Goal: Information Seeking & Learning: Learn about a topic

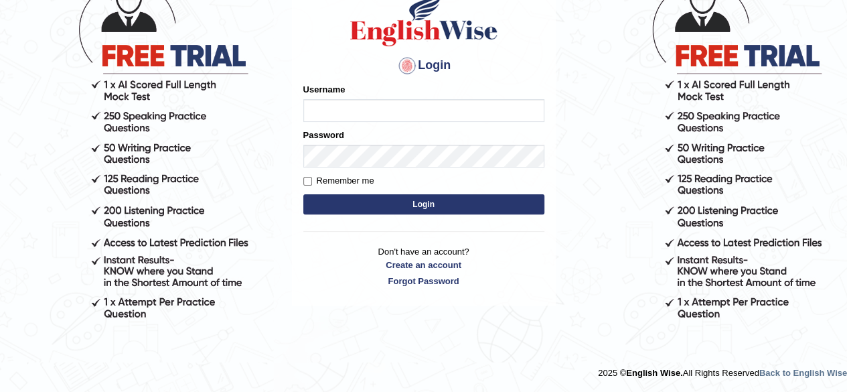
scroll to position [114, 0]
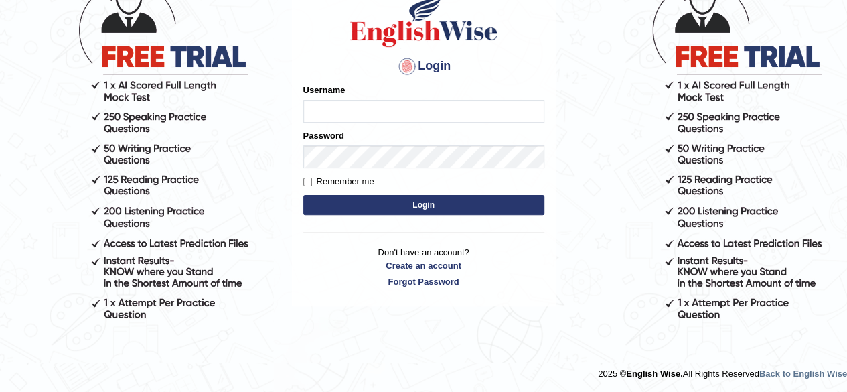
type input "abdulkhalid_parramatta"
click at [452, 208] on button "Login" at bounding box center [423, 205] width 241 height 20
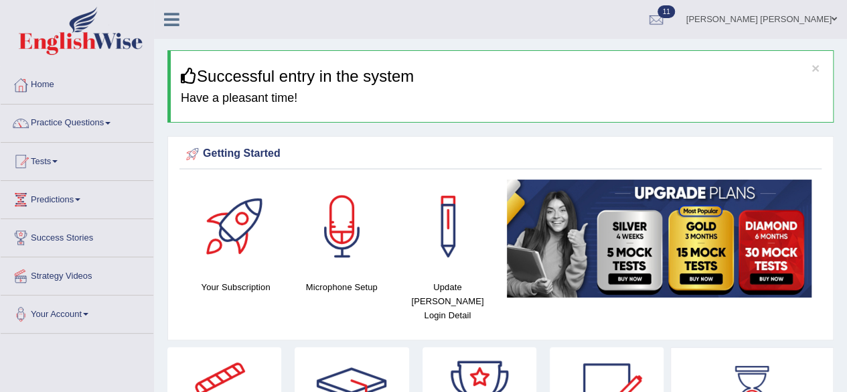
scroll to position [29, 0]
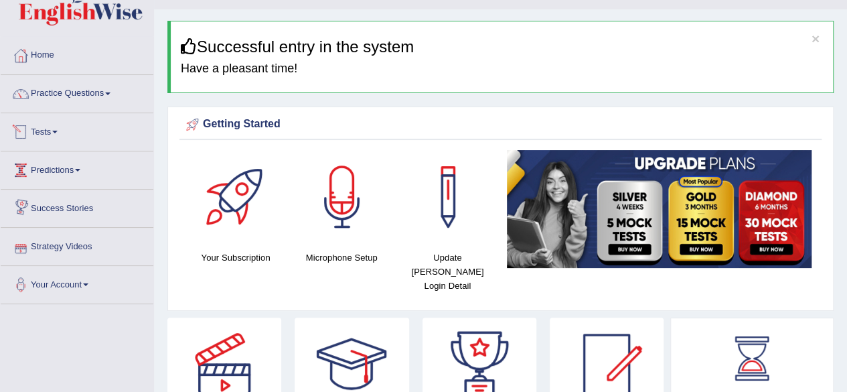
click at [61, 126] on link "Tests" at bounding box center [77, 129] width 153 height 33
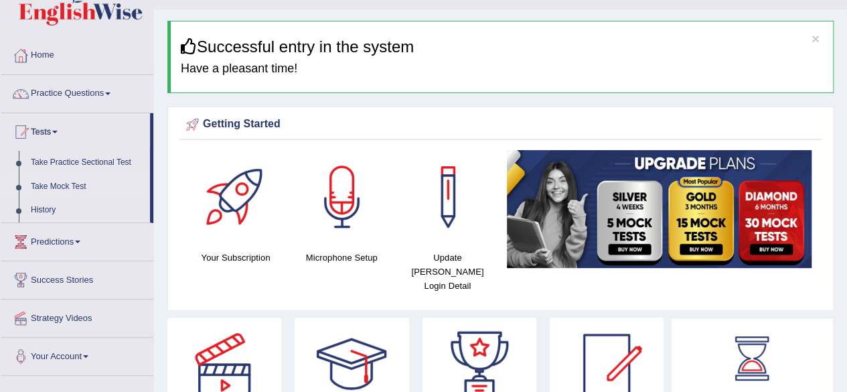
click at [55, 185] on link "Take Mock Test" at bounding box center [87, 187] width 125 height 24
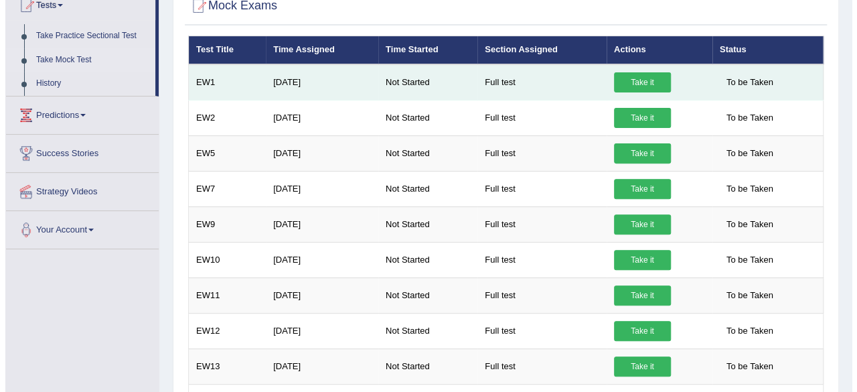
scroll to position [157, 0]
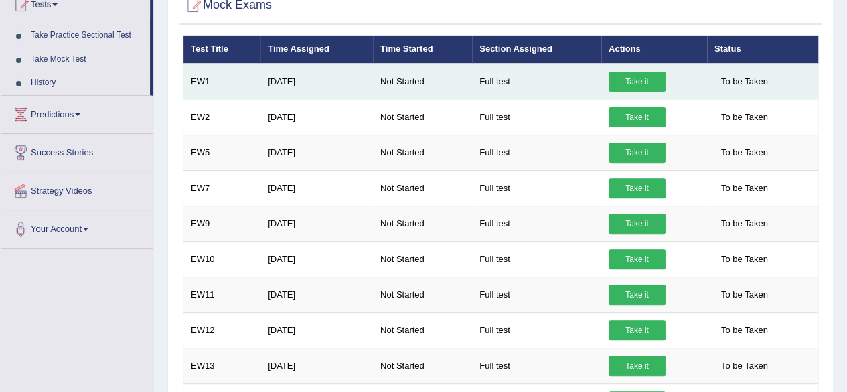
click at [636, 84] on link "Take it" at bounding box center [636, 82] width 57 height 20
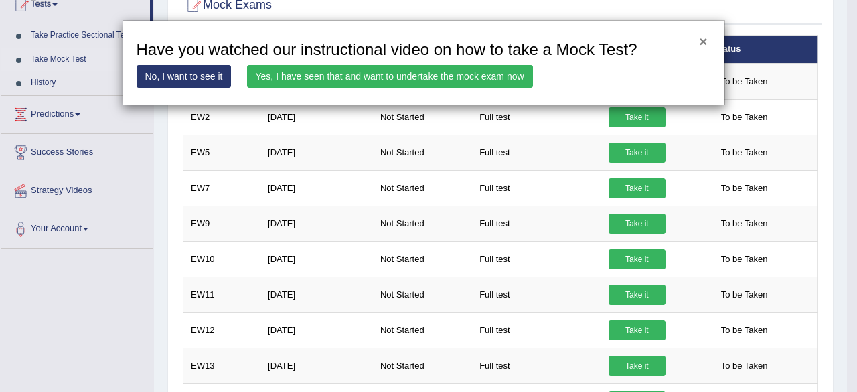
click at [704, 40] on button "×" at bounding box center [703, 41] width 8 height 14
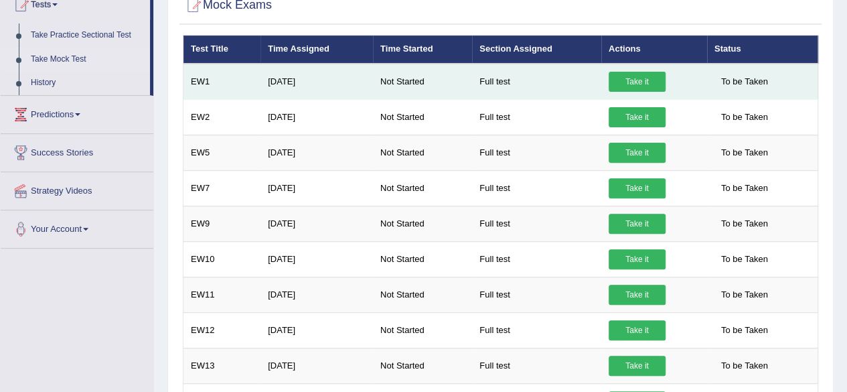
click at [633, 79] on link "Take it" at bounding box center [636, 82] width 57 height 20
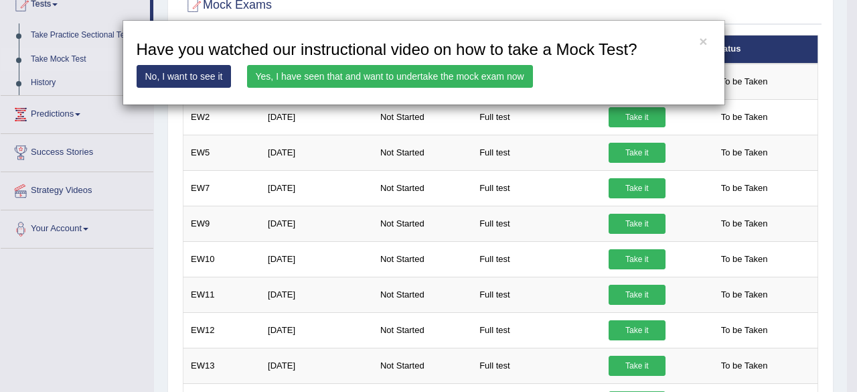
click at [192, 76] on link "No, I want to see it" at bounding box center [184, 76] width 95 height 23
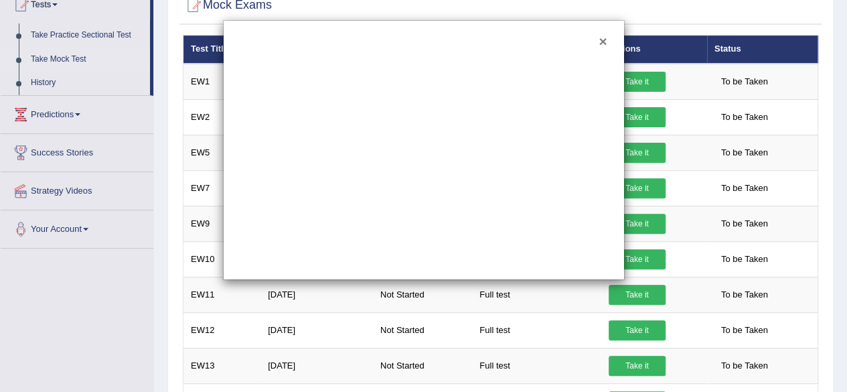
click at [602, 34] on button "×" at bounding box center [602, 41] width 8 height 14
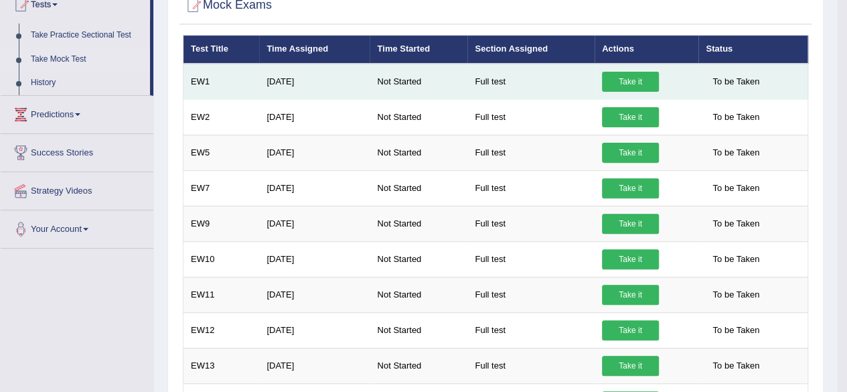
click at [614, 77] on link "Take it" at bounding box center [630, 82] width 57 height 20
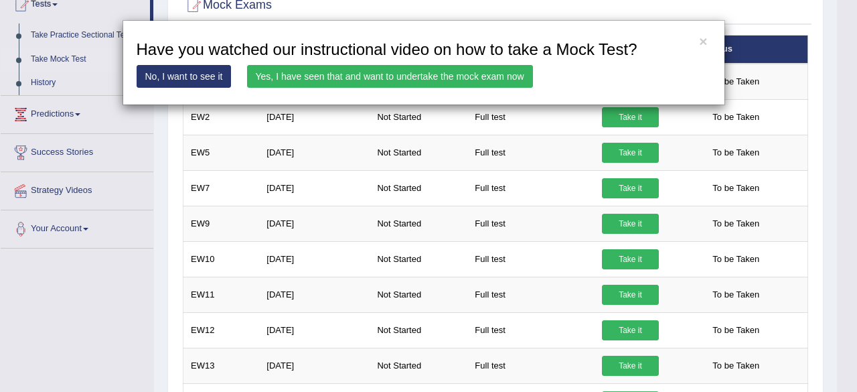
click at [501, 70] on link "Yes, I have seen that and want to undertake the mock exam now" at bounding box center [390, 76] width 286 height 23
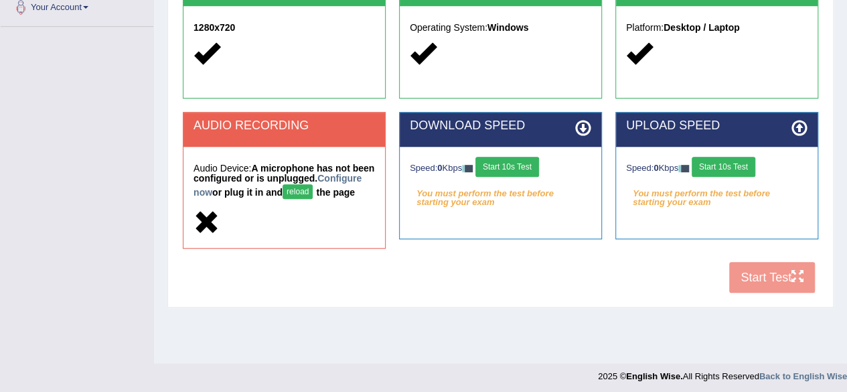
scroll to position [311, 0]
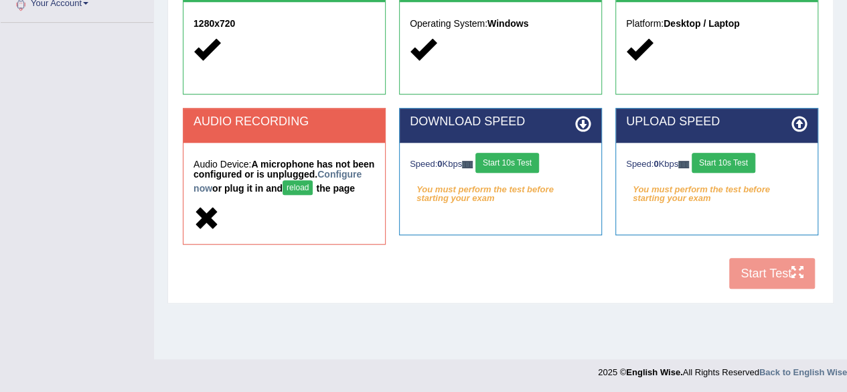
click at [313, 187] on button "reload" at bounding box center [297, 187] width 30 height 15
click at [522, 159] on button "Start 10s Test" at bounding box center [507, 163] width 64 height 20
click at [313, 185] on button "reload" at bounding box center [297, 187] width 30 height 15
click at [511, 163] on button "Start 10s Test" at bounding box center [507, 163] width 64 height 20
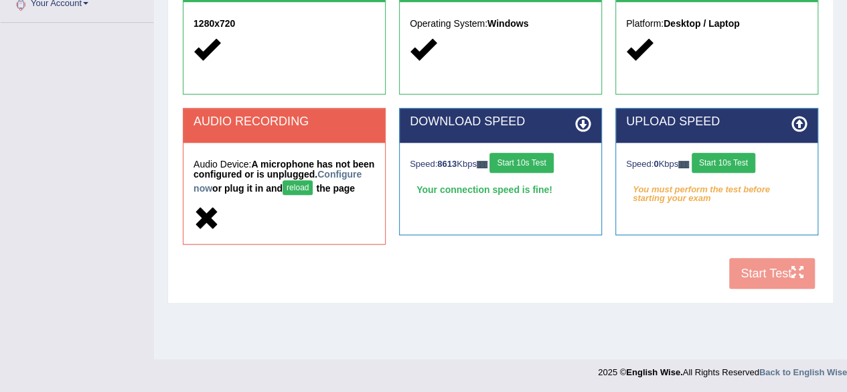
click at [729, 157] on button "Start 10s Test" at bounding box center [723, 163] width 64 height 20
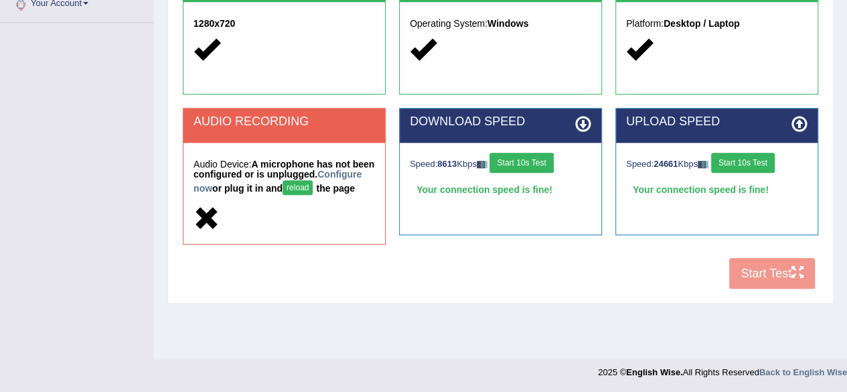
click at [313, 186] on button "reload" at bounding box center [297, 187] width 30 height 15
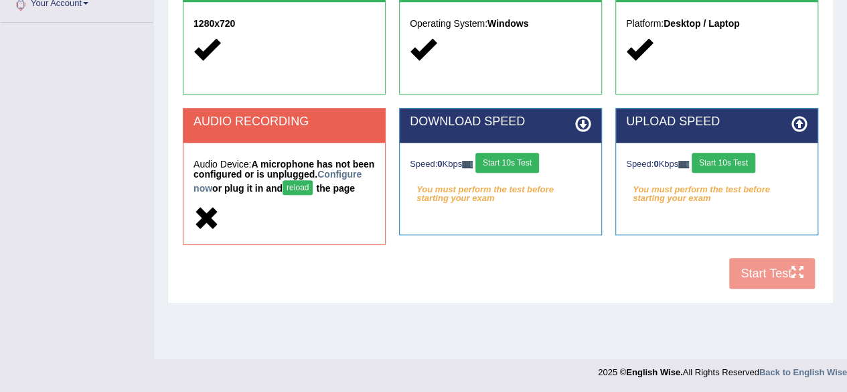
click at [299, 230] on div at bounding box center [283, 219] width 181 height 29
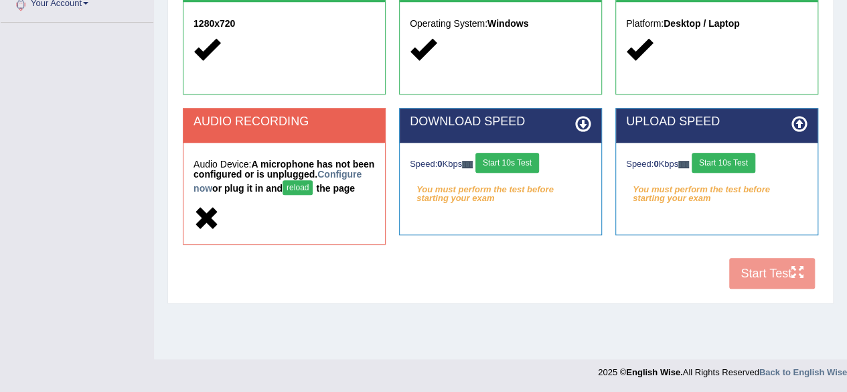
click at [299, 230] on div at bounding box center [283, 219] width 181 height 29
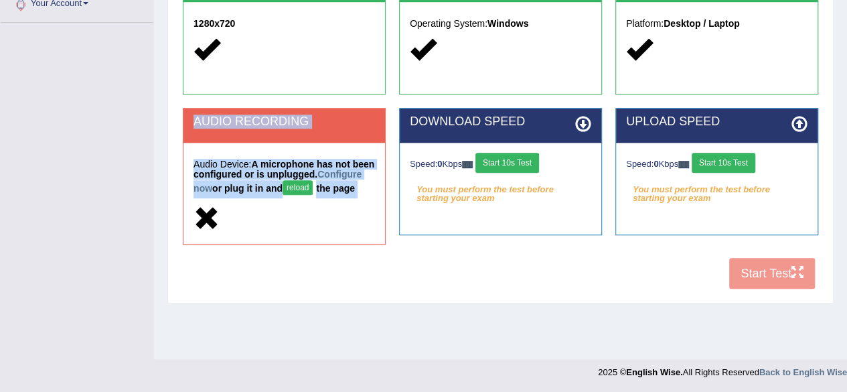
drag, startPoint x: 299, startPoint y: 230, endPoint x: 335, endPoint y: 140, distance: 97.1
click at [335, 140] on div "AUDIO RECORDING Audio Device: A microphone has not been configured or is unplug…" at bounding box center [284, 176] width 203 height 137
click at [335, 140] on div "AUDIO RECORDING" at bounding box center [283, 125] width 201 height 34
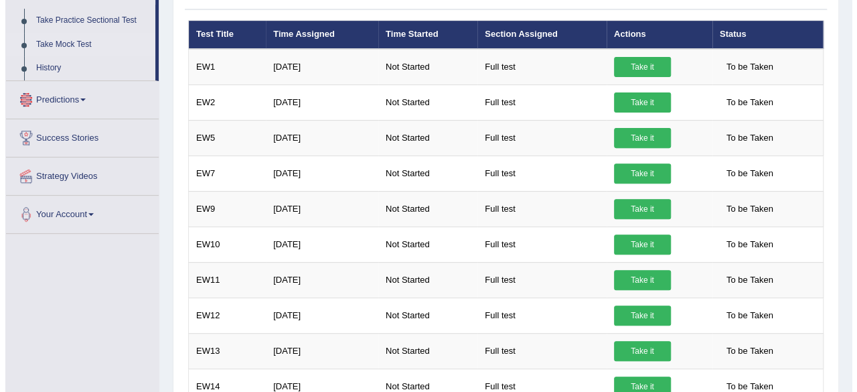
scroll to position [112, 0]
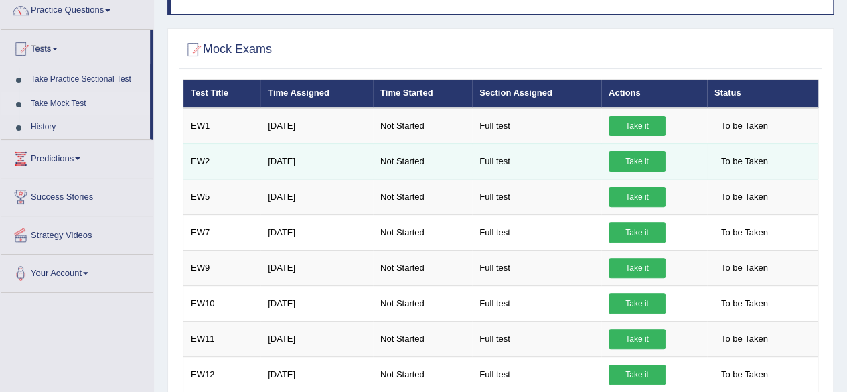
drag, startPoint x: 379, startPoint y: 169, endPoint x: 510, endPoint y: 154, distance: 132.1
click at [379, 169] on td "Not Started" at bounding box center [422, 160] width 99 height 35
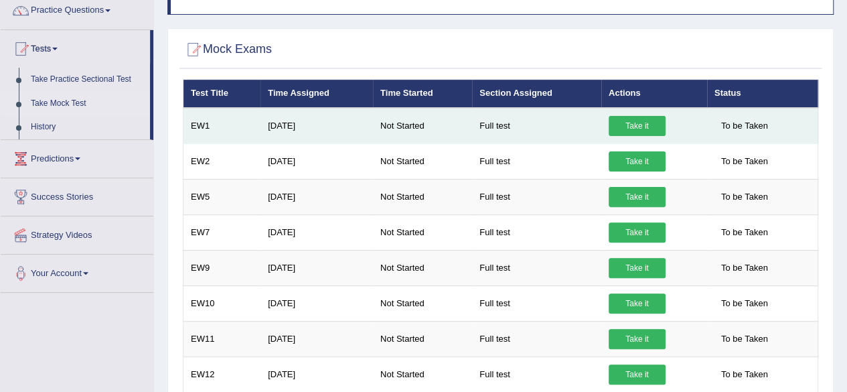
click at [637, 120] on link "Take it" at bounding box center [636, 126] width 57 height 20
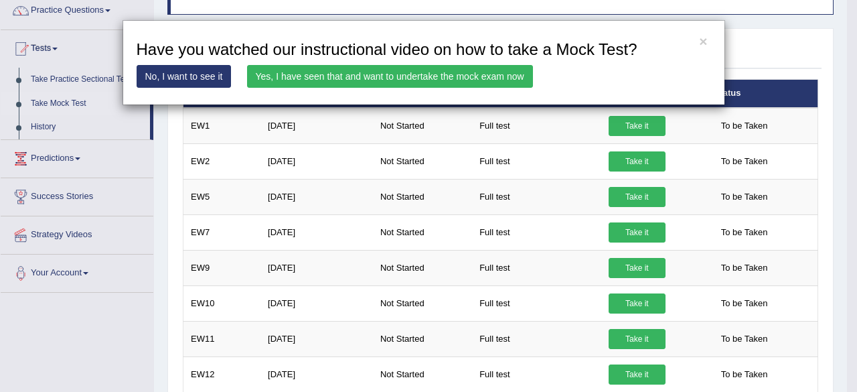
click at [452, 76] on link "Yes, I have seen that and want to undertake the mock exam now" at bounding box center [390, 76] width 286 height 23
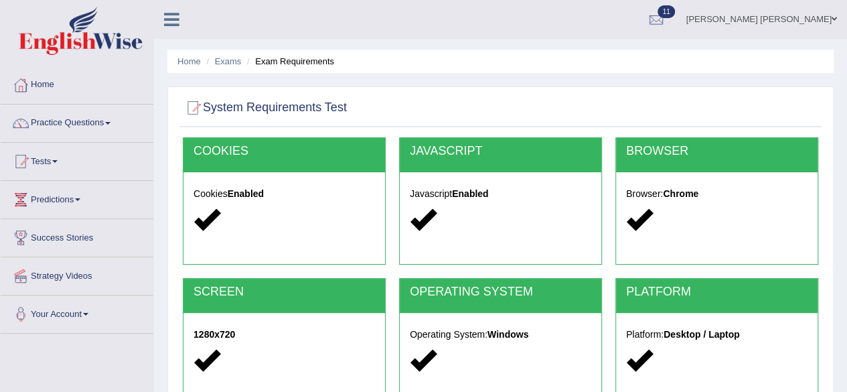
scroll to position [311, 0]
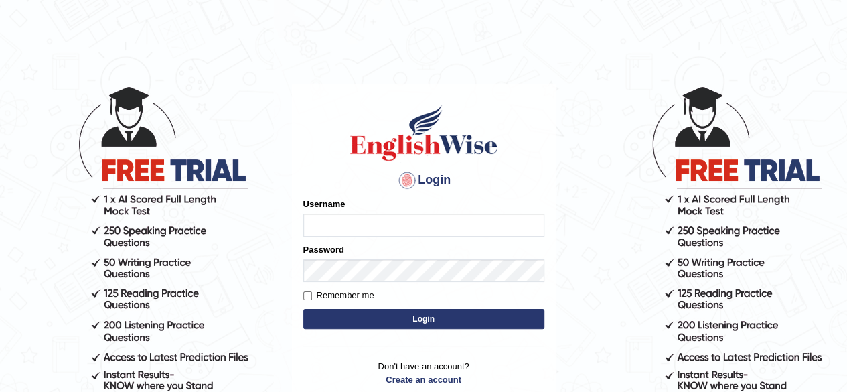
type input "[PERSON_NAME]"
click at [399, 313] on button "Login" at bounding box center [423, 319] width 241 height 20
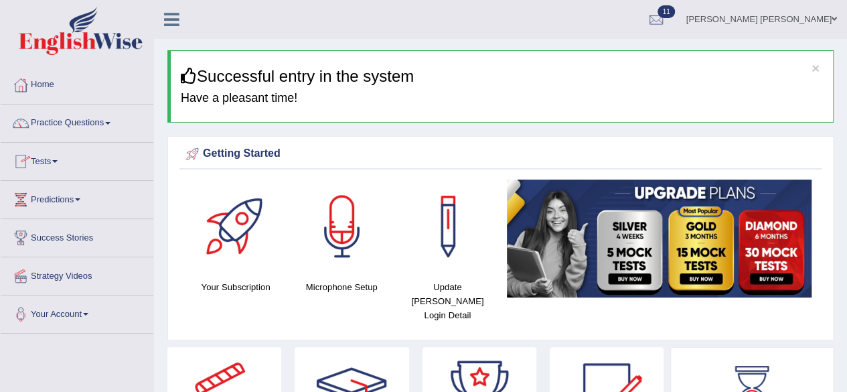
click at [46, 161] on link "Tests" at bounding box center [77, 159] width 153 height 33
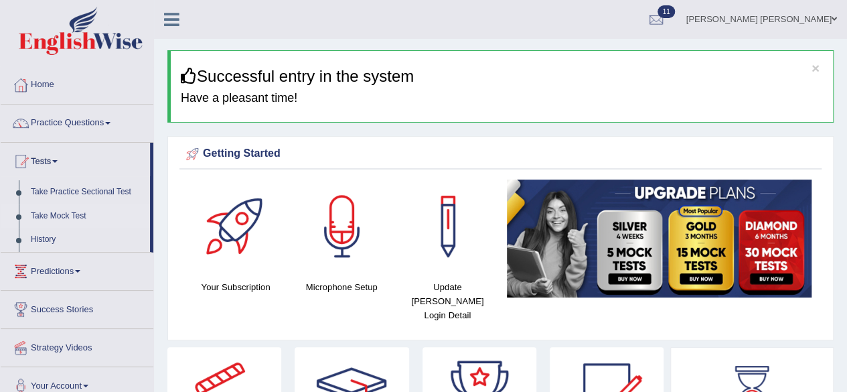
click at [52, 214] on link "Take Mock Test" at bounding box center [87, 216] width 125 height 24
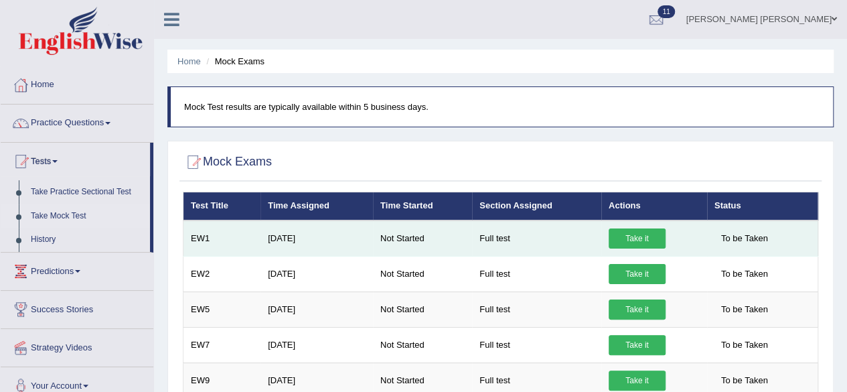
click at [625, 235] on link "Take it" at bounding box center [636, 238] width 57 height 20
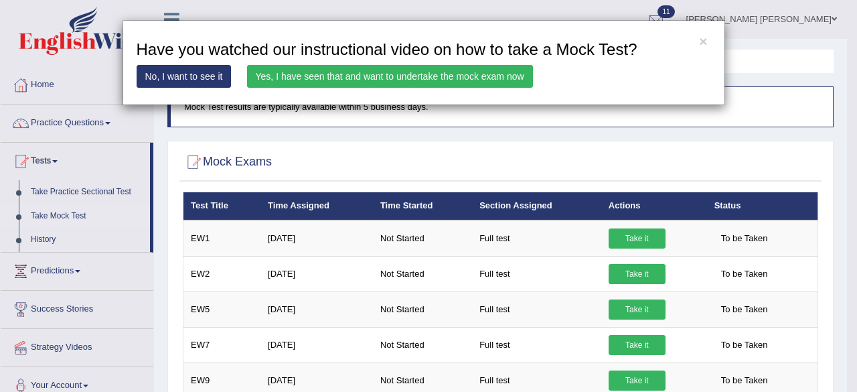
click at [400, 72] on link "Yes, I have seen that and want to undertake the mock exam now" at bounding box center [390, 76] width 286 height 23
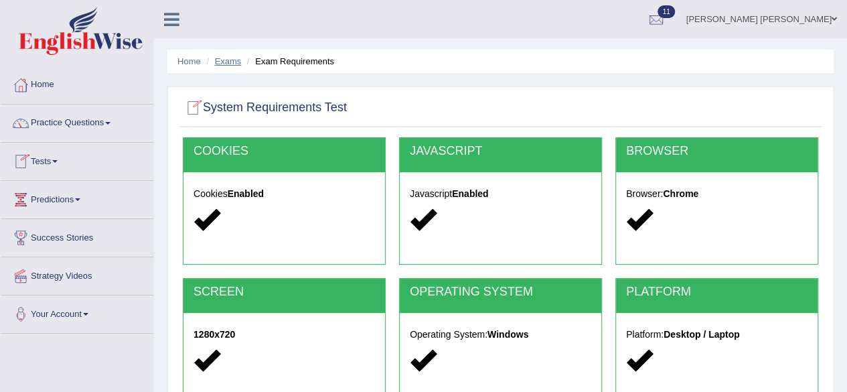
click at [222, 65] on link "Exams" at bounding box center [228, 61] width 27 height 10
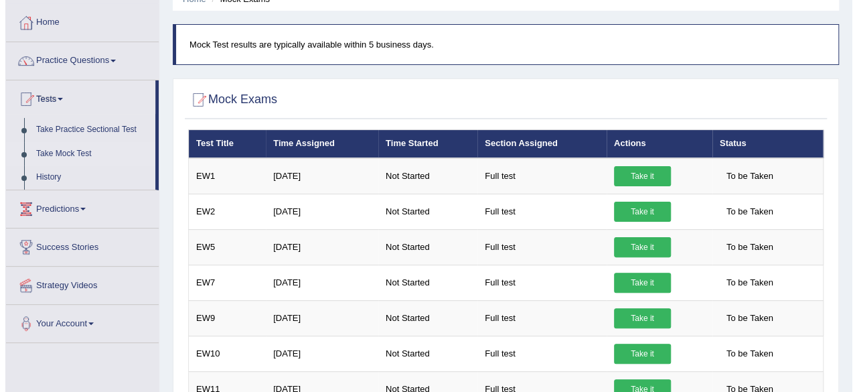
scroll to position [62, 0]
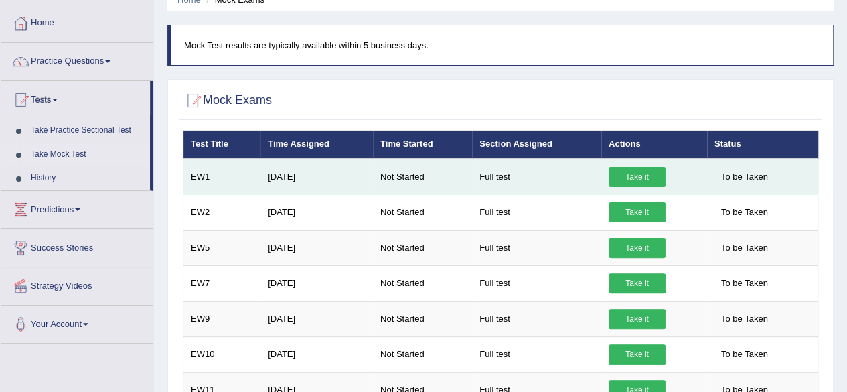
click at [635, 173] on link "Take it" at bounding box center [636, 177] width 57 height 20
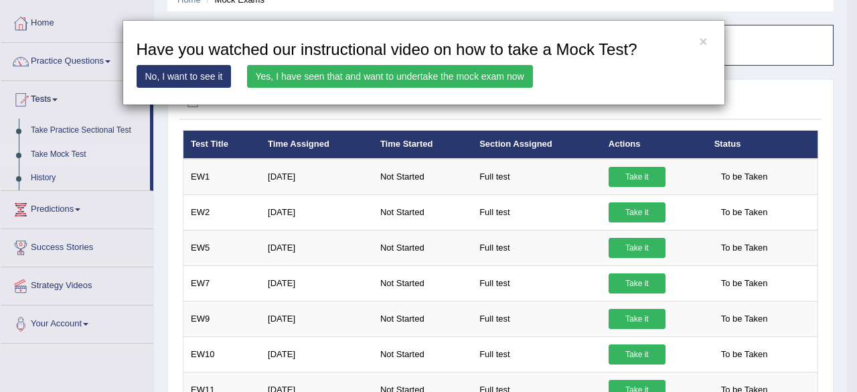
click at [419, 76] on link "Yes, I have seen that and want to undertake the mock exam now" at bounding box center [390, 76] width 286 height 23
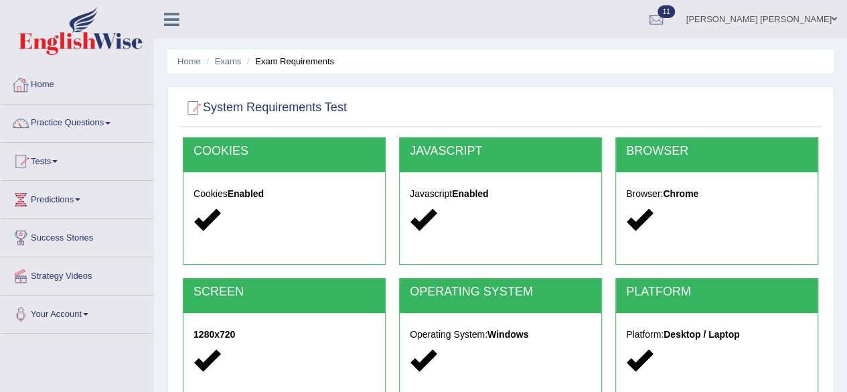
click at [35, 88] on link "Home" at bounding box center [77, 82] width 153 height 33
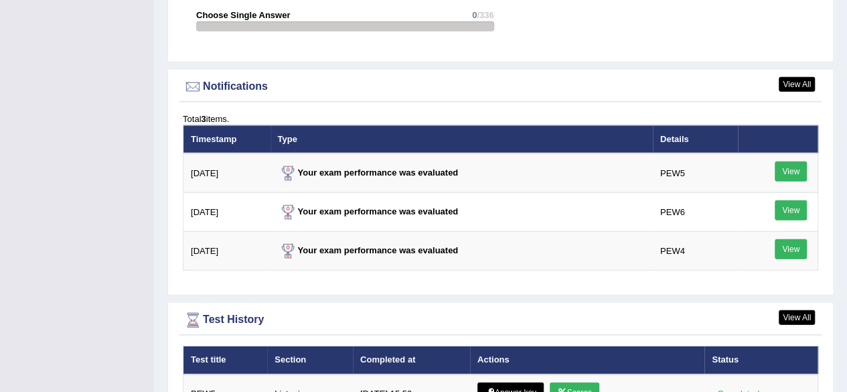
scroll to position [1572, 0]
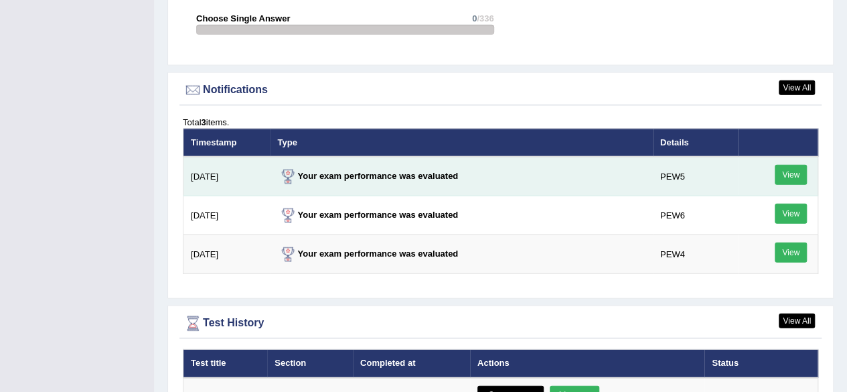
click at [794, 165] on link "View" at bounding box center [790, 175] width 32 height 20
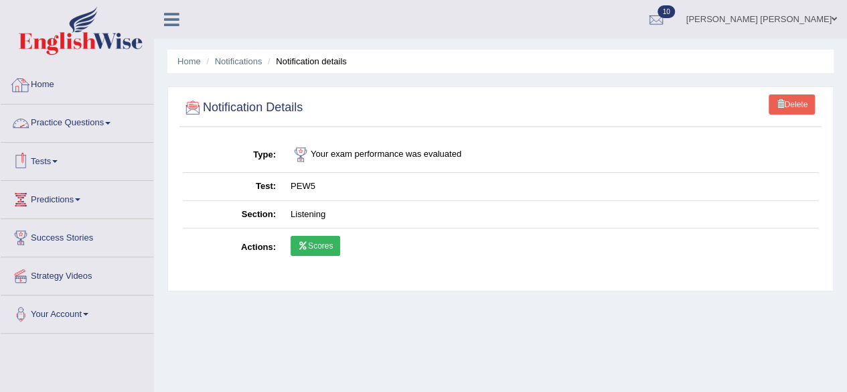
click at [54, 88] on link "Home" at bounding box center [77, 82] width 153 height 33
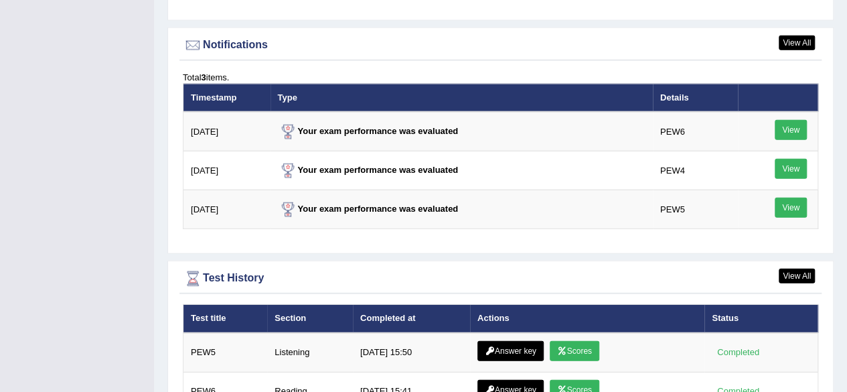
scroll to position [1604, 0]
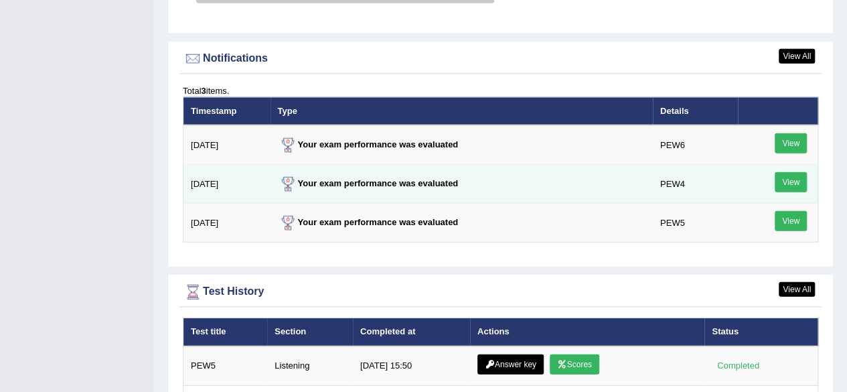
click at [798, 172] on link "View" at bounding box center [790, 182] width 32 height 20
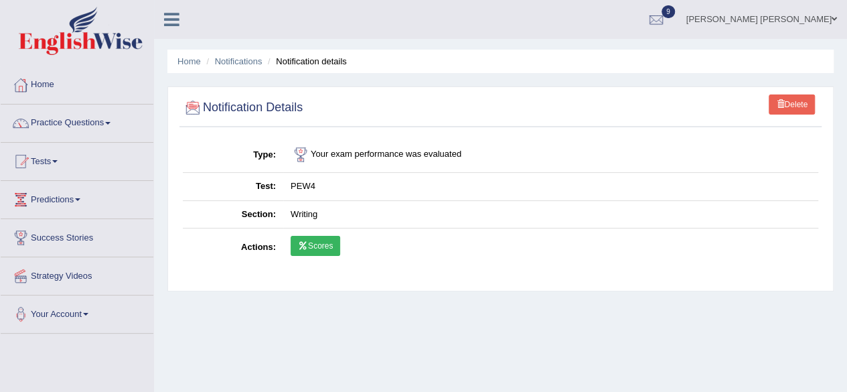
click at [50, 88] on link "Home" at bounding box center [77, 82] width 153 height 33
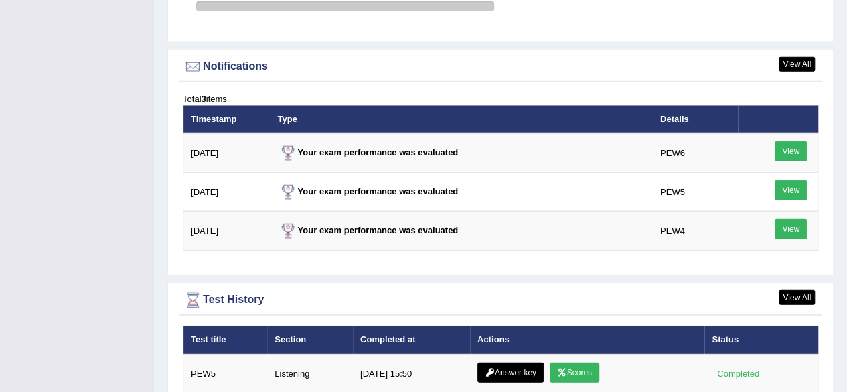
scroll to position [1549, 0]
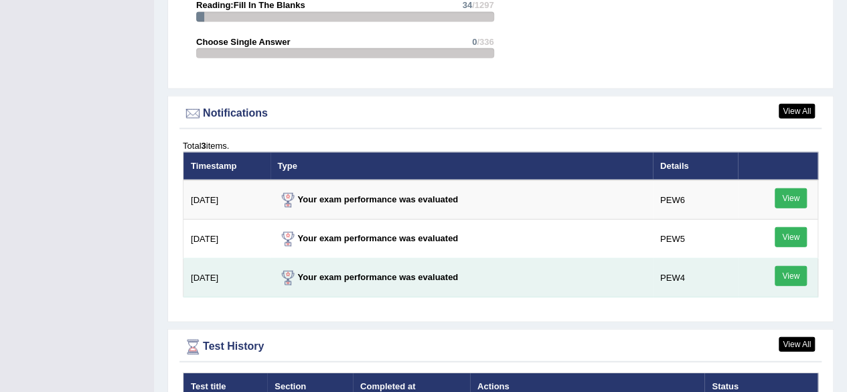
click at [802, 266] on link "View" at bounding box center [790, 276] width 32 height 20
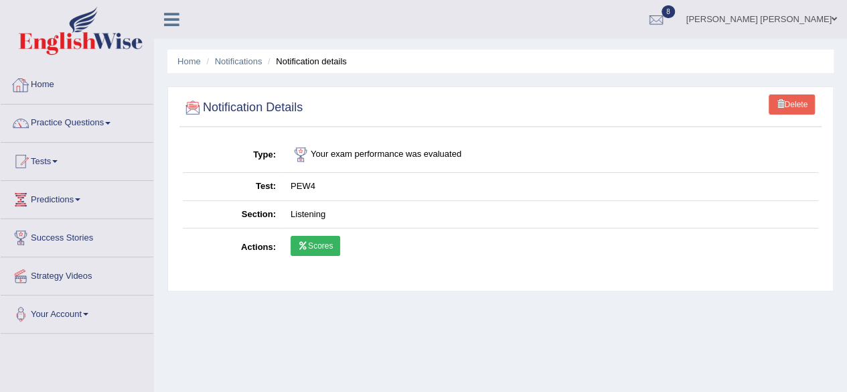
click at [54, 90] on link "Home" at bounding box center [77, 82] width 153 height 33
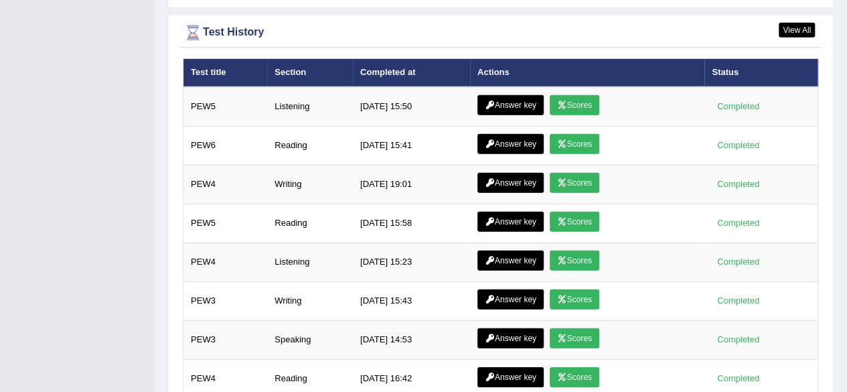
scroll to position [1908, 0]
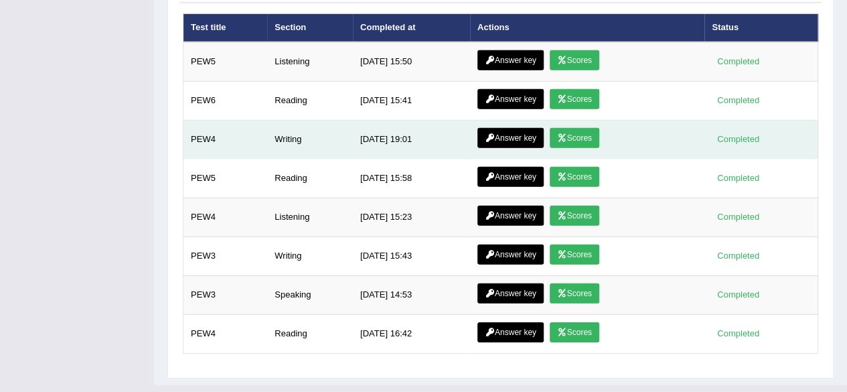
click at [504, 128] on link "Answer key" at bounding box center [510, 138] width 66 height 20
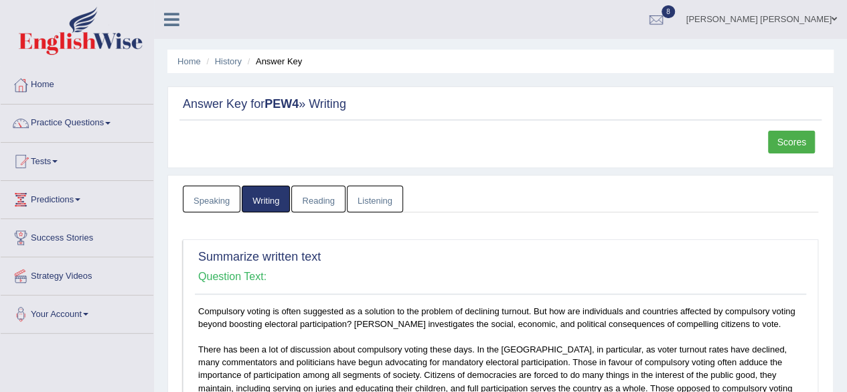
click at [232, 201] on link "Speaking" at bounding box center [212, 198] width 58 height 27
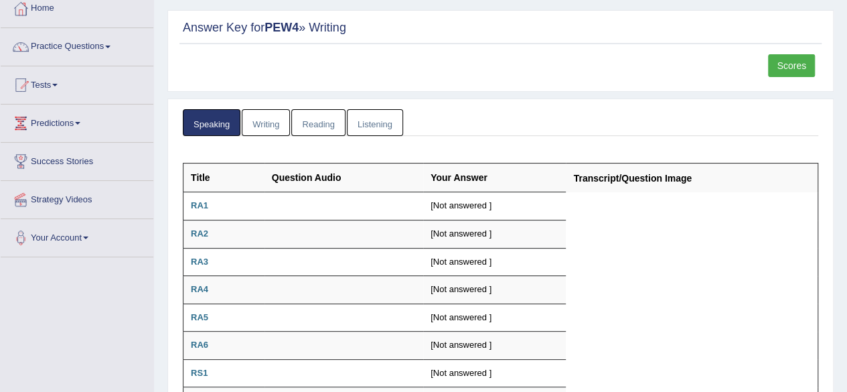
scroll to position [46, 0]
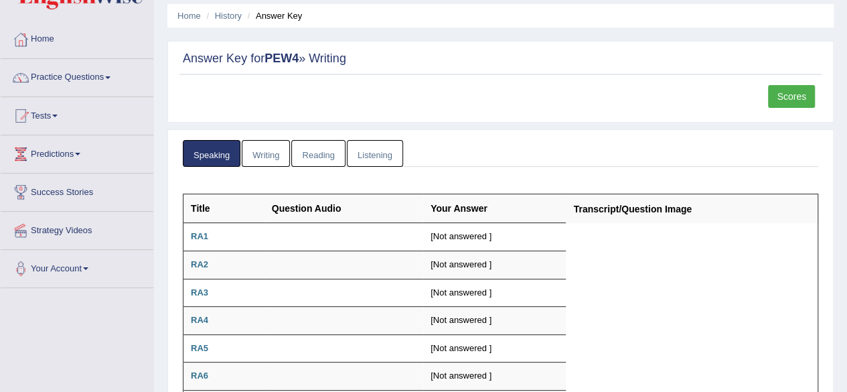
click at [323, 148] on link "Reading" at bounding box center [318, 153] width 54 height 27
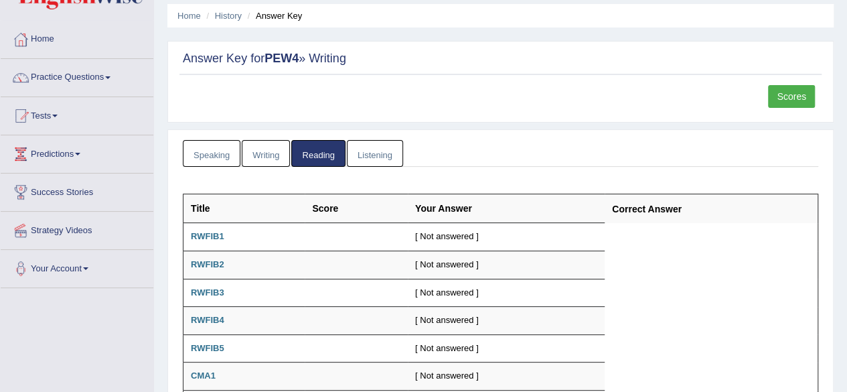
click at [372, 151] on link "Listening" at bounding box center [375, 153] width 56 height 27
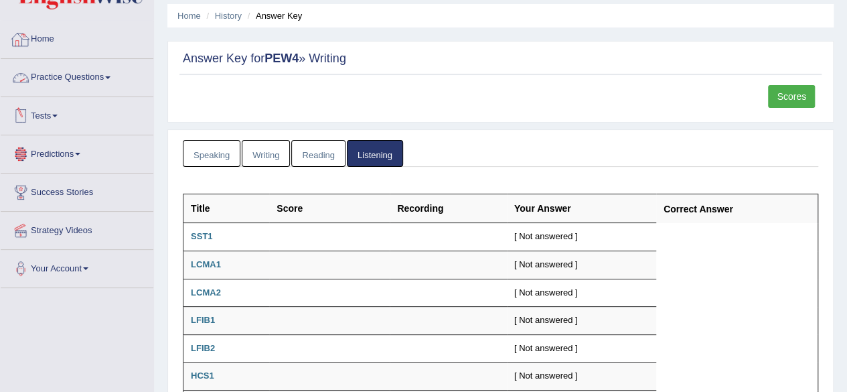
click at [41, 38] on link "Home" at bounding box center [77, 37] width 153 height 33
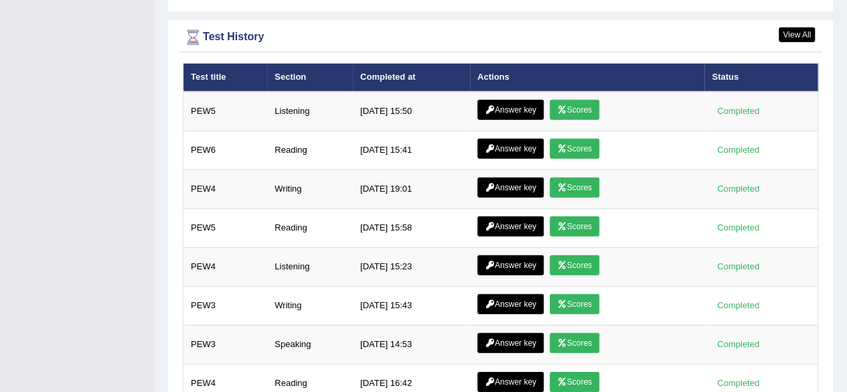
scroll to position [1863, 0]
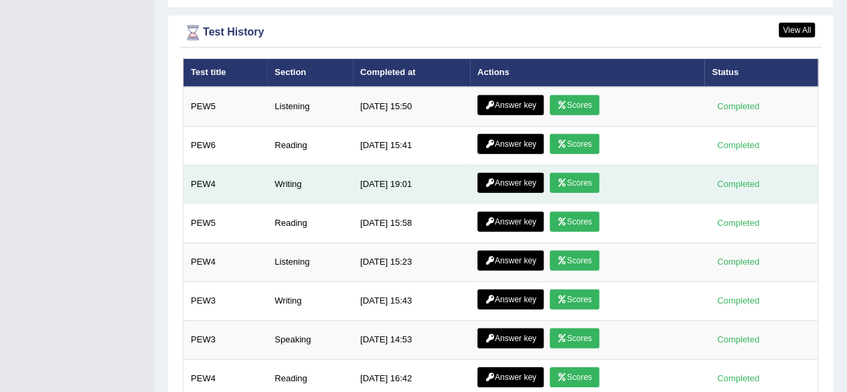
click at [568, 173] on link "Scores" at bounding box center [575, 183] width 50 height 20
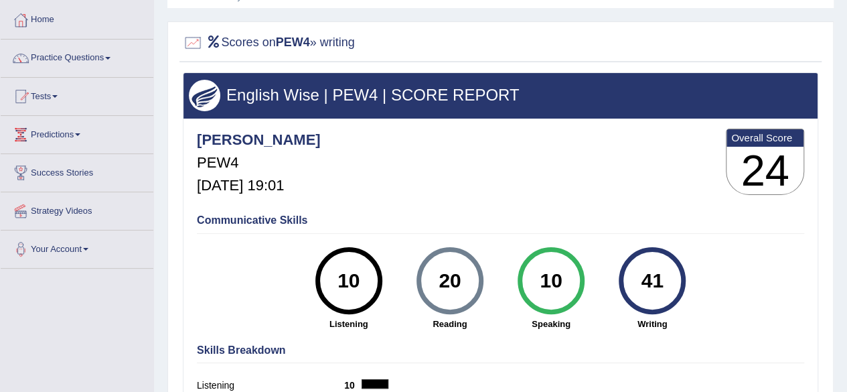
scroll to position [35, 0]
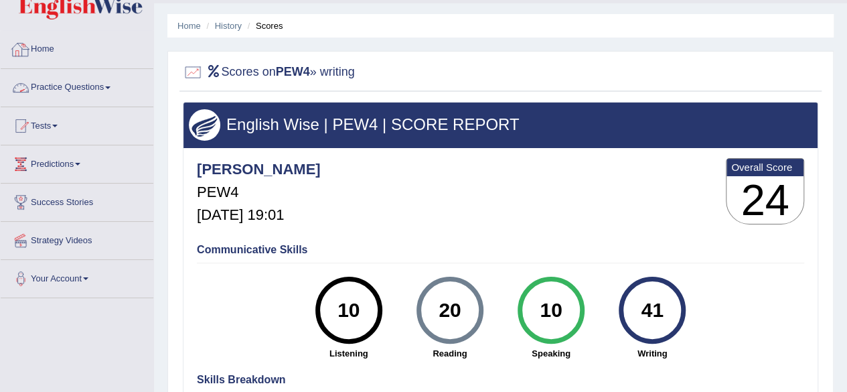
click at [47, 46] on link "Home" at bounding box center [77, 47] width 153 height 33
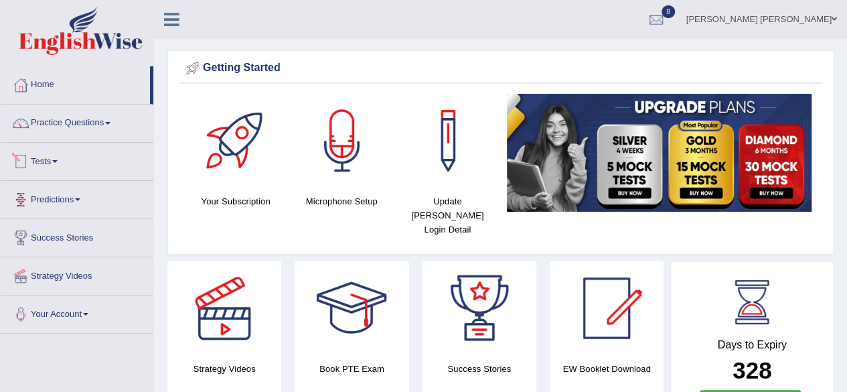
click at [46, 161] on link "Tests" at bounding box center [77, 159] width 153 height 33
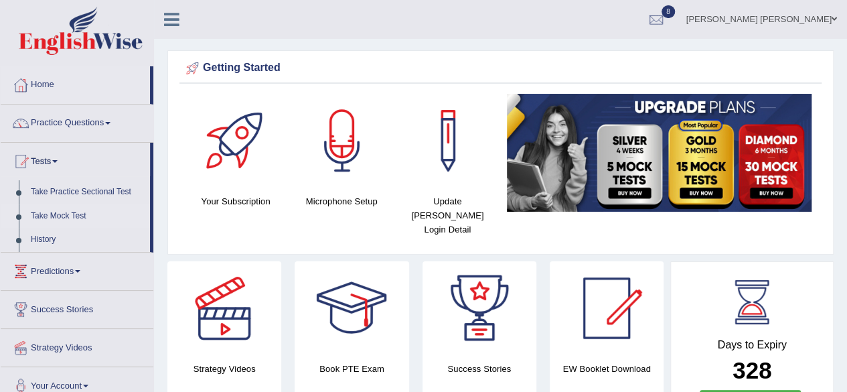
click at [47, 211] on link "Take Mock Test" at bounding box center [87, 216] width 125 height 24
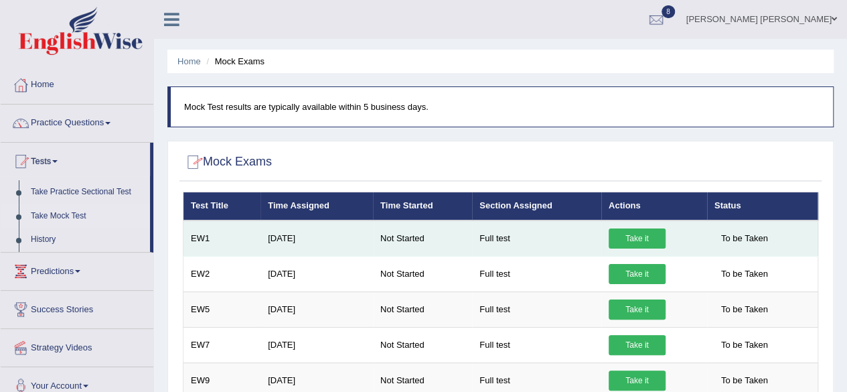
click at [647, 232] on link "Take it" at bounding box center [636, 238] width 57 height 20
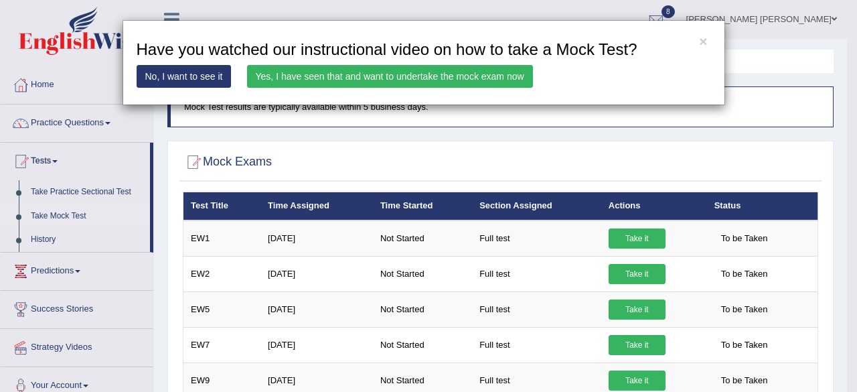
click at [287, 70] on link "Yes, I have seen that and want to undertake the mock exam now" at bounding box center [390, 76] width 286 height 23
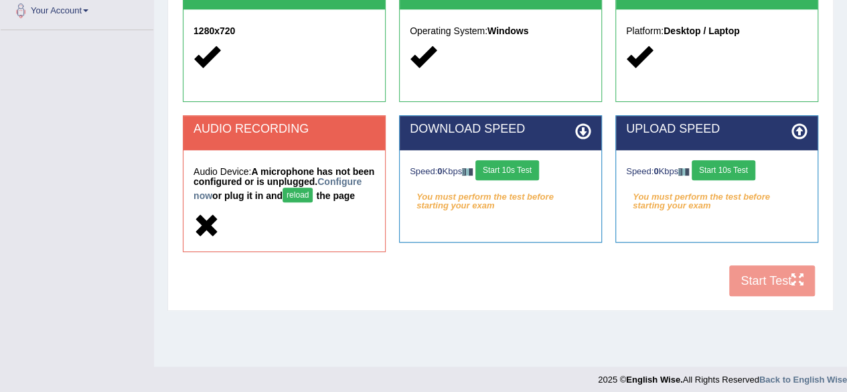
scroll to position [311, 0]
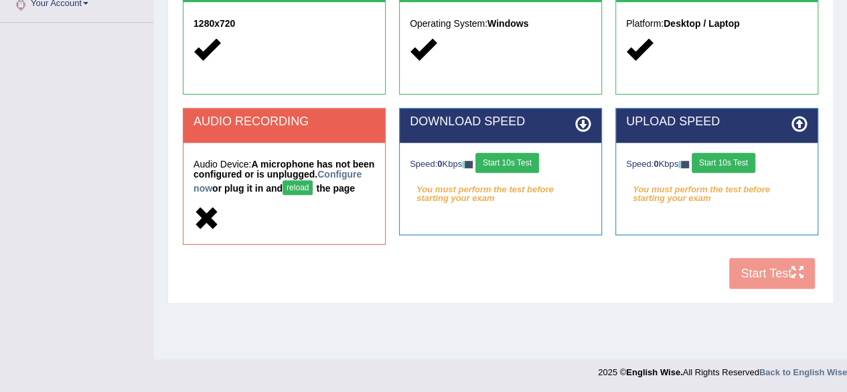
click at [313, 180] on button "reload" at bounding box center [297, 187] width 30 height 15
click at [313, 184] on button "reload" at bounding box center [297, 187] width 30 height 15
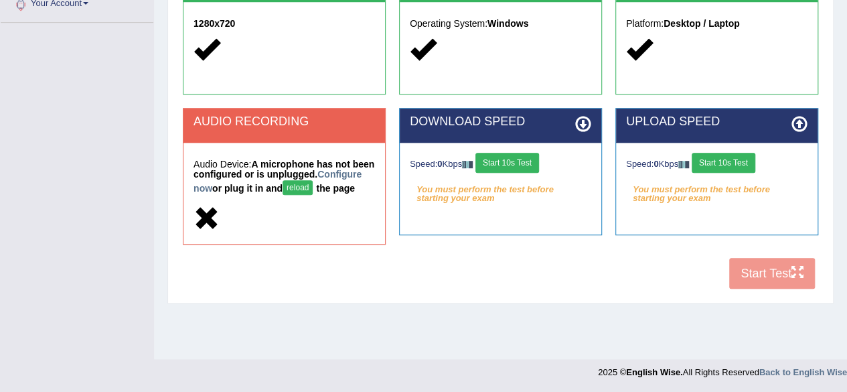
click at [827, 337] on div "Home Exams Exam Requirements System Requirements Test COOKIES Cookies Enabled J…" at bounding box center [500, 23] width 693 height 669
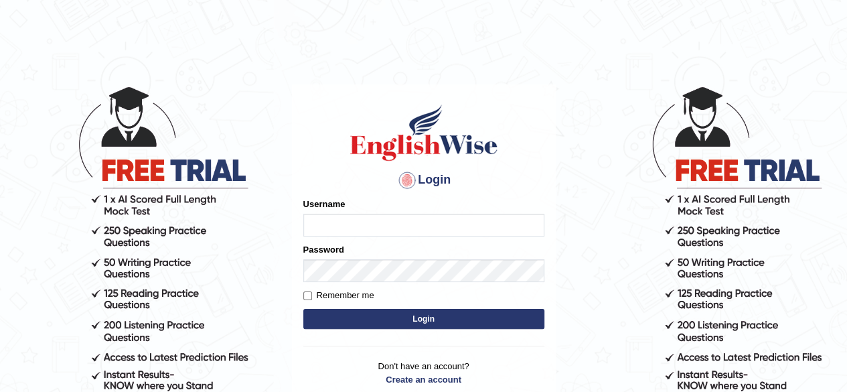
type input "abdulkhalid_parramatta"
click at [381, 320] on button "Login" at bounding box center [423, 319] width 241 height 20
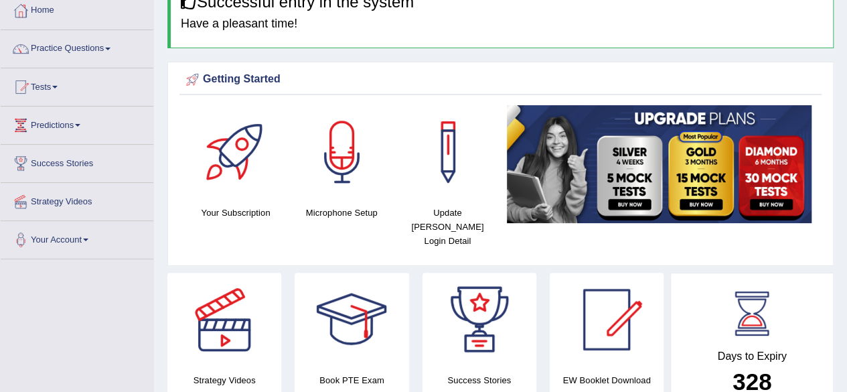
scroll to position [74, 0]
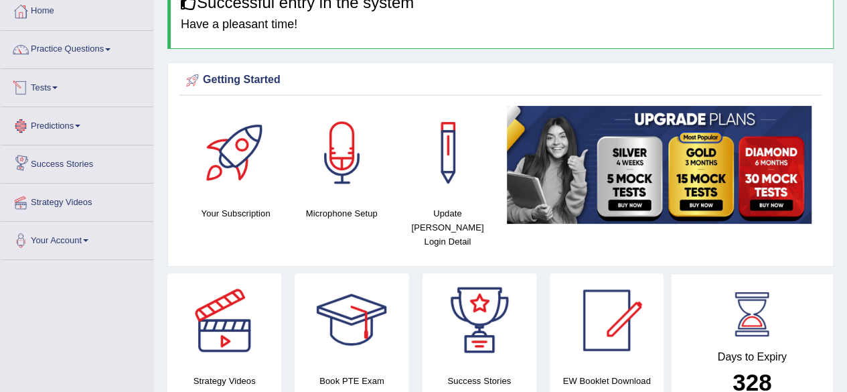
click at [64, 78] on link "Tests" at bounding box center [77, 85] width 153 height 33
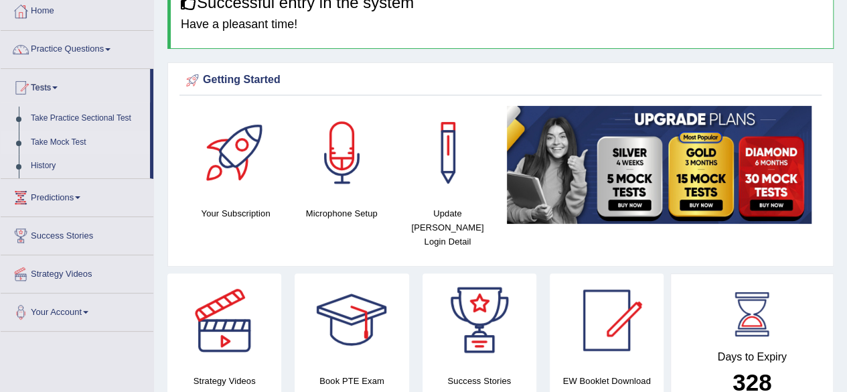
click at [50, 135] on link "Take Mock Test" at bounding box center [87, 143] width 125 height 24
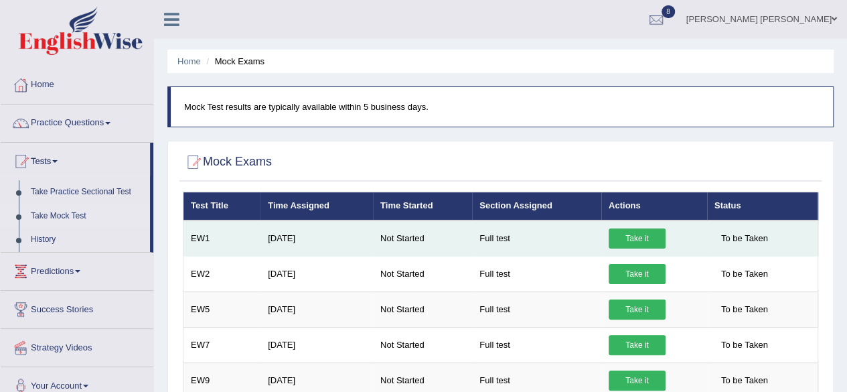
click at [635, 230] on link "Take it" at bounding box center [636, 238] width 57 height 20
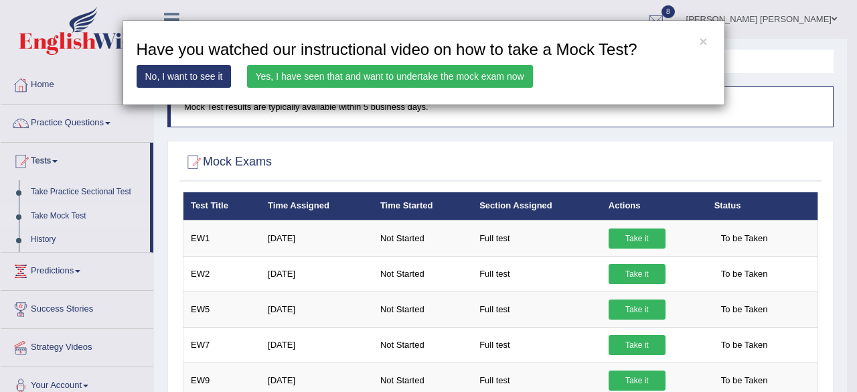
click at [415, 79] on link "Yes, I have seen that and want to undertake the mock exam now" at bounding box center [390, 76] width 286 height 23
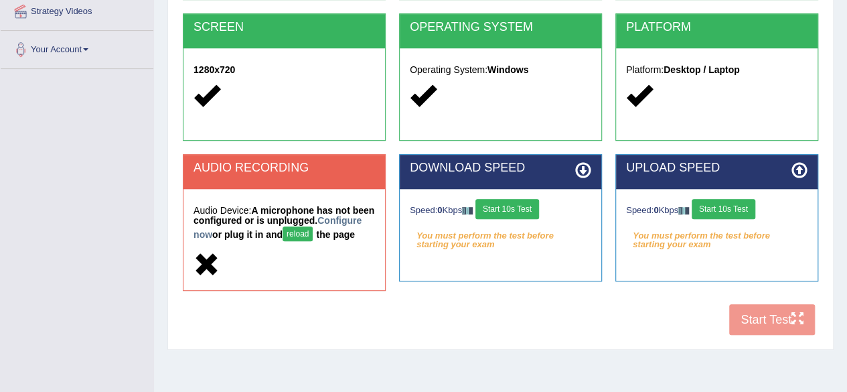
scroll to position [311, 0]
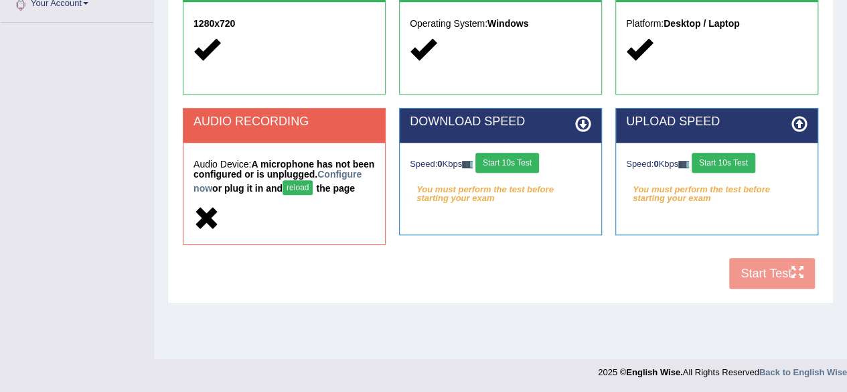
click at [313, 184] on button "reload" at bounding box center [297, 187] width 30 height 15
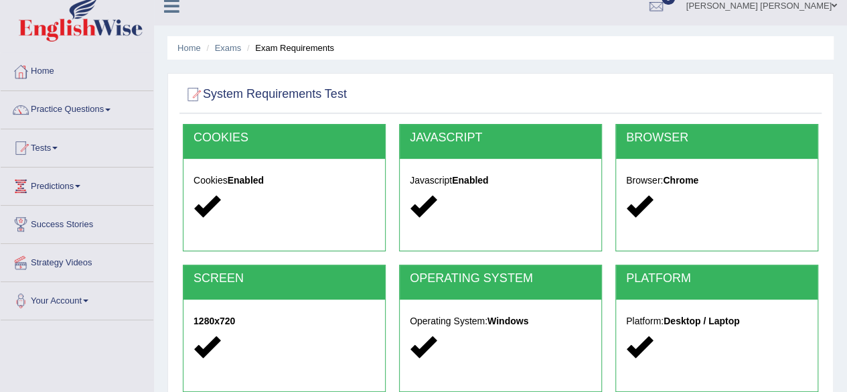
scroll to position [8, 0]
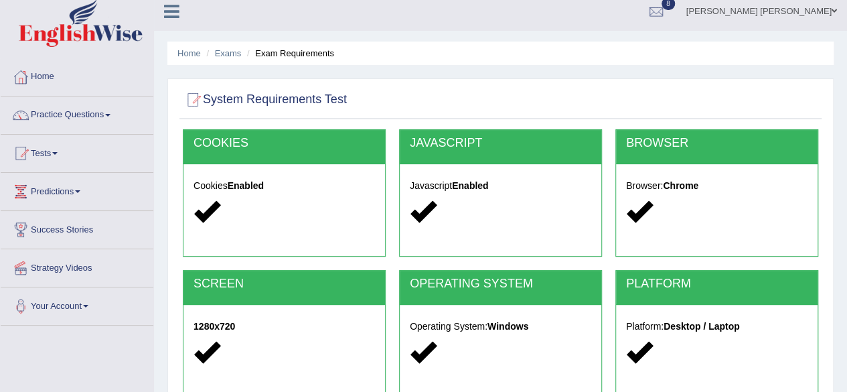
click at [72, 113] on link "Practice Questions" at bounding box center [77, 112] width 153 height 33
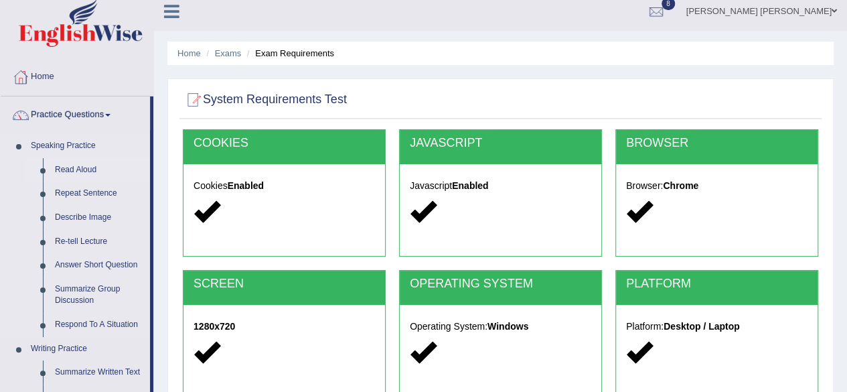
click at [78, 165] on link "Read Aloud" at bounding box center [99, 170] width 101 height 24
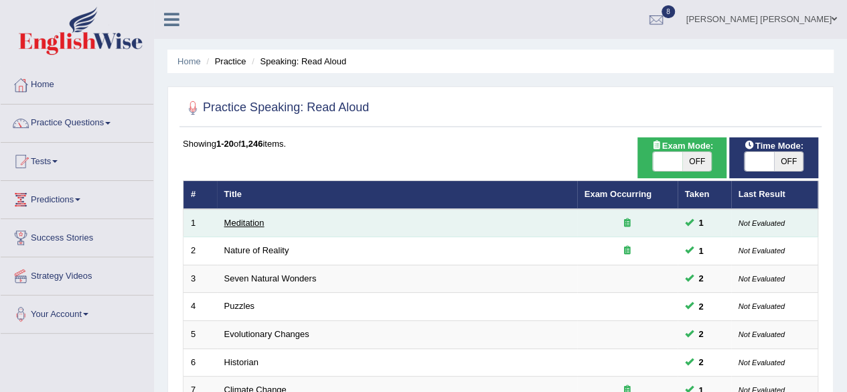
click at [238, 221] on link "Meditation" at bounding box center [244, 223] width 40 height 10
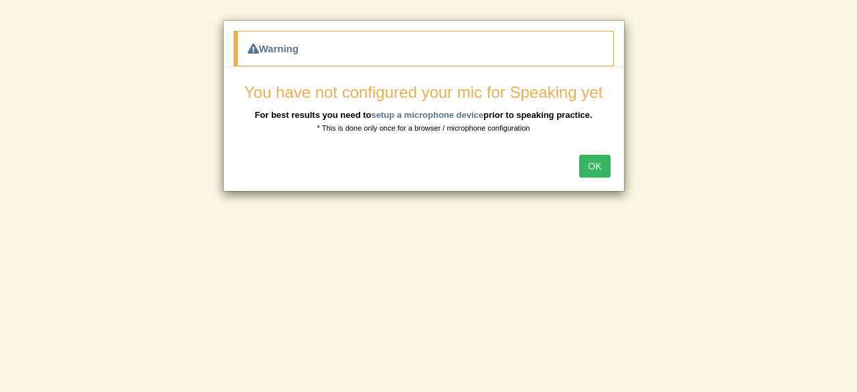
click at [590, 167] on button "OK" at bounding box center [594, 166] width 31 height 23
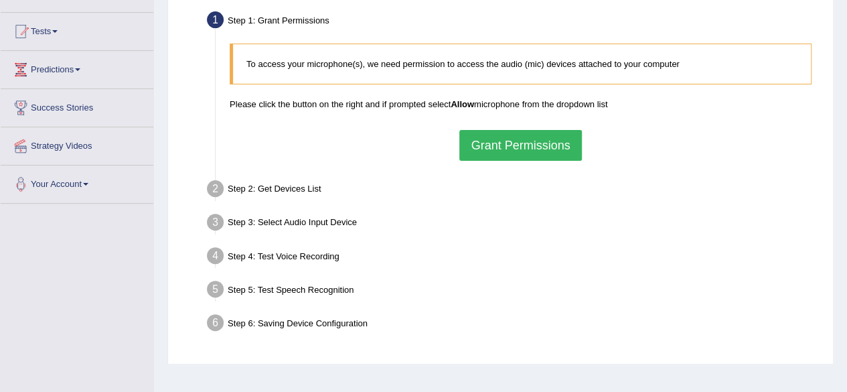
scroll to position [169, 0]
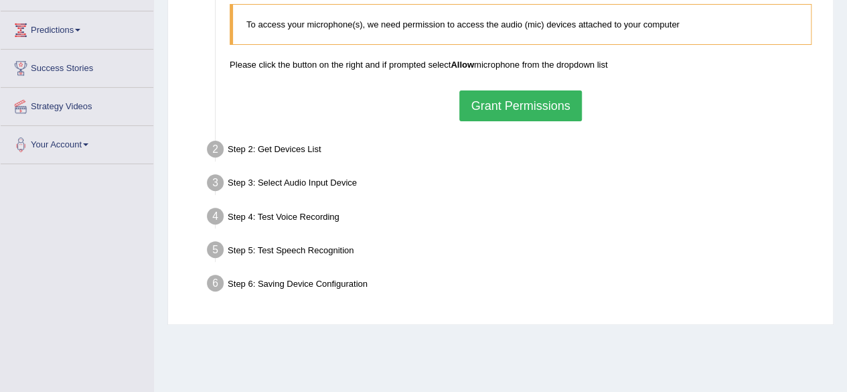
click at [499, 106] on button "Grant Permissions" at bounding box center [520, 105] width 122 height 31
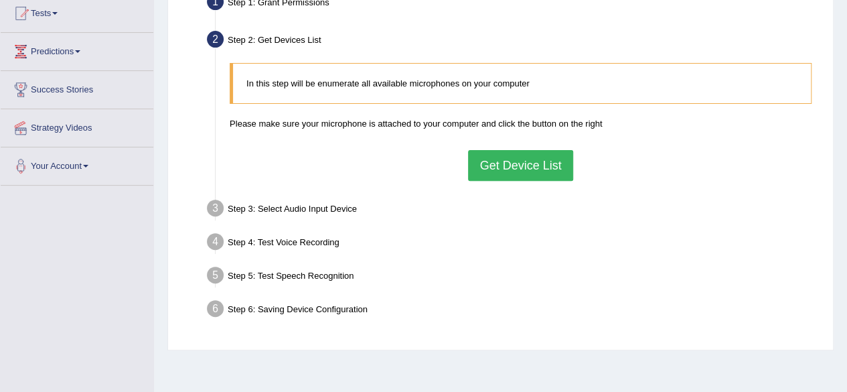
scroll to position [147, 0]
click at [495, 169] on button "Get Device List" at bounding box center [520, 166] width 104 height 31
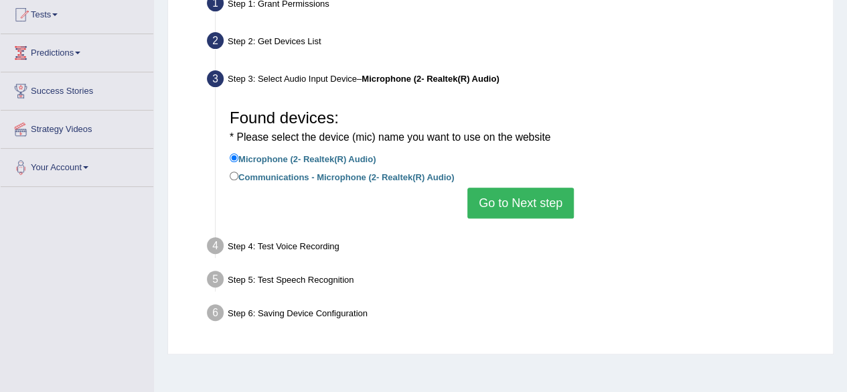
scroll to position [144, 0]
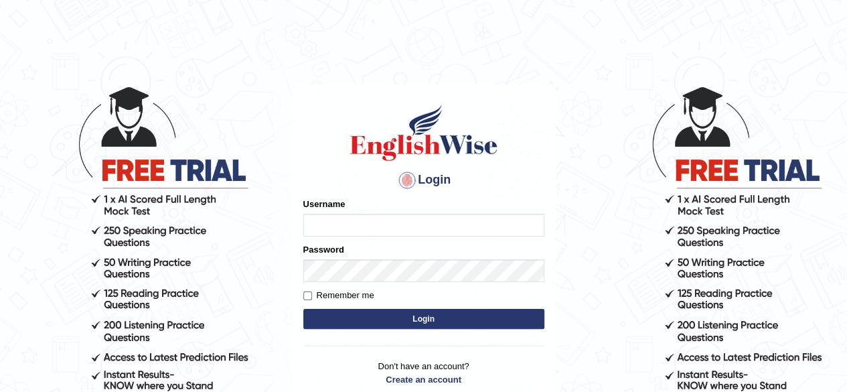
type input "[PERSON_NAME]"
click at [401, 313] on button "Login" at bounding box center [423, 319] width 241 height 20
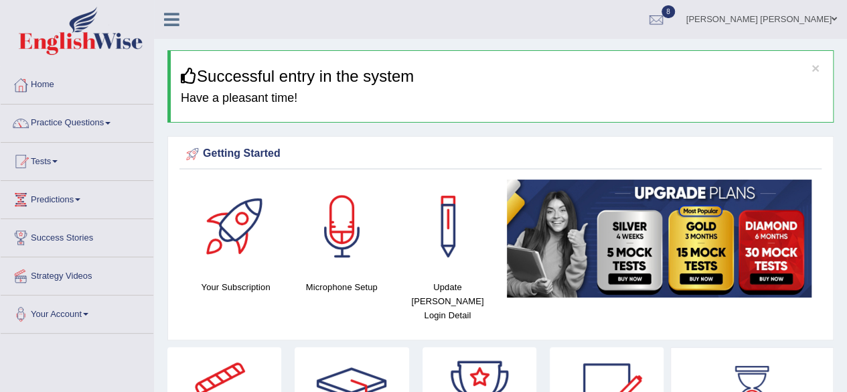
click at [64, 159] on link "Tests" at bounding box center [77, 159] width 153 height 33
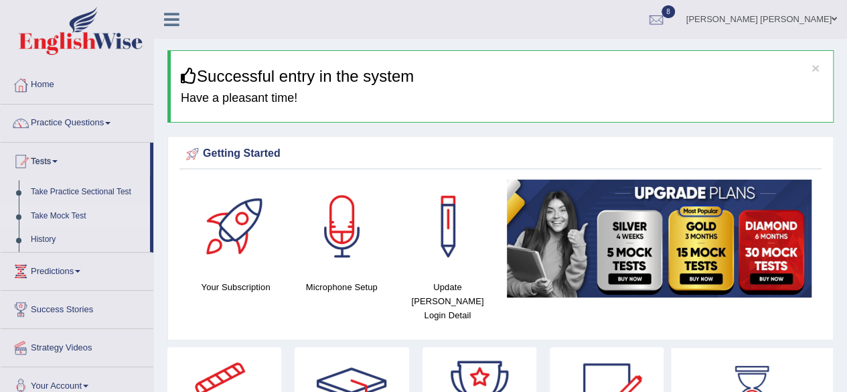
click at [52, 217] on link "Take Mock Test" at bounding box center [87, 216] width 125 height 24
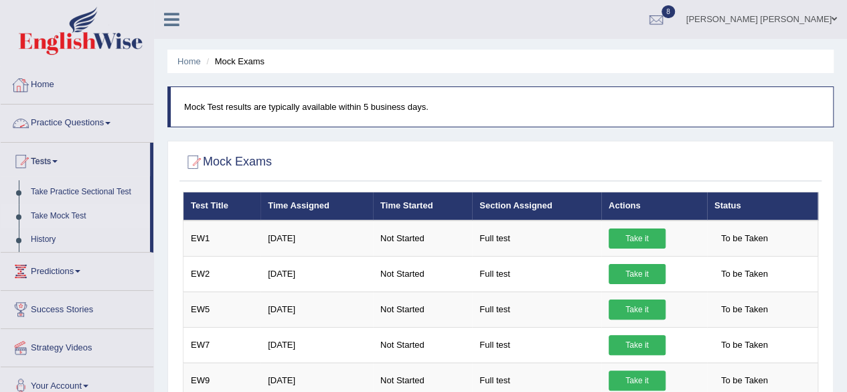
click at [83, 118] on link "Practice Questions" at bounding box center [77, 120] width 153 height 33
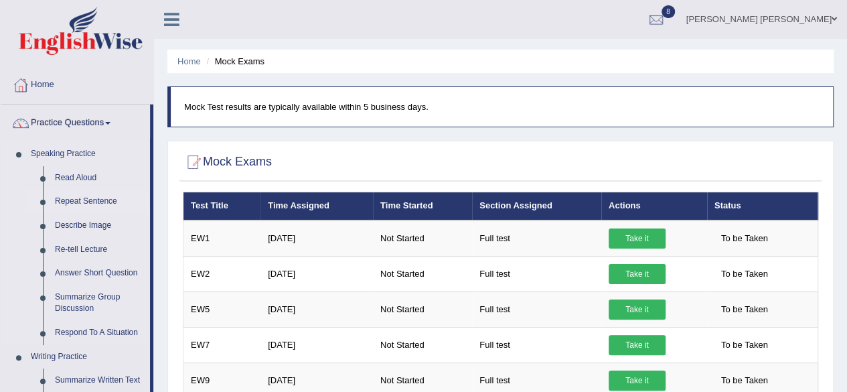
click at [70, 197] on link "Repeat Sentence" at bounding box center [99, 201] width 101 height 24
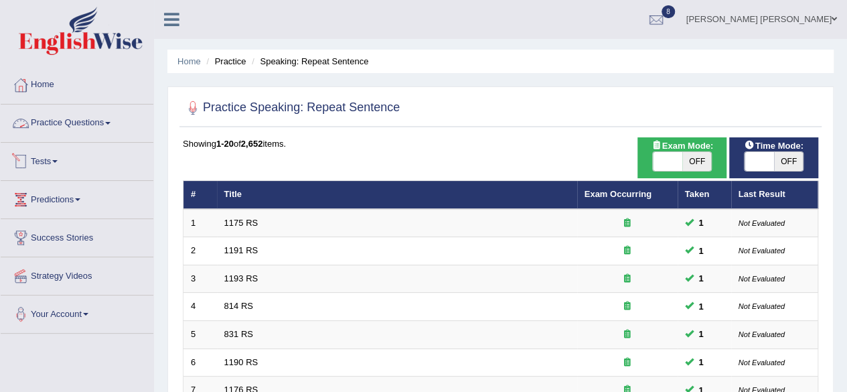
click at [76, 125] on link "Practice Questions" at bounding box center [77, 120] width 153 height 33
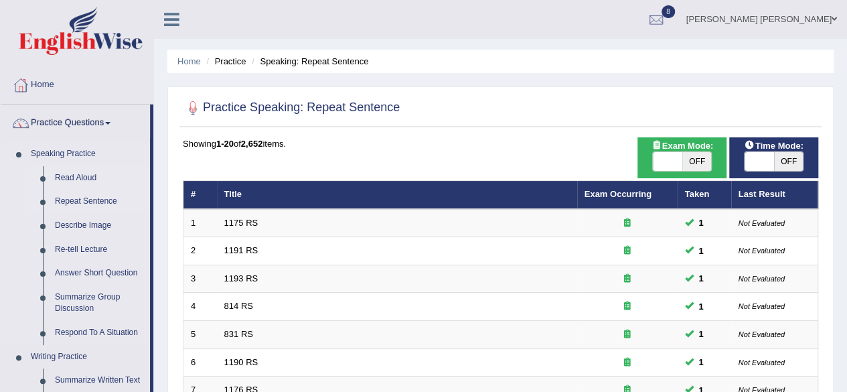
click at [64, 177] on link "Read Aloud" at bounding box center [99, 178] width 101 height 24
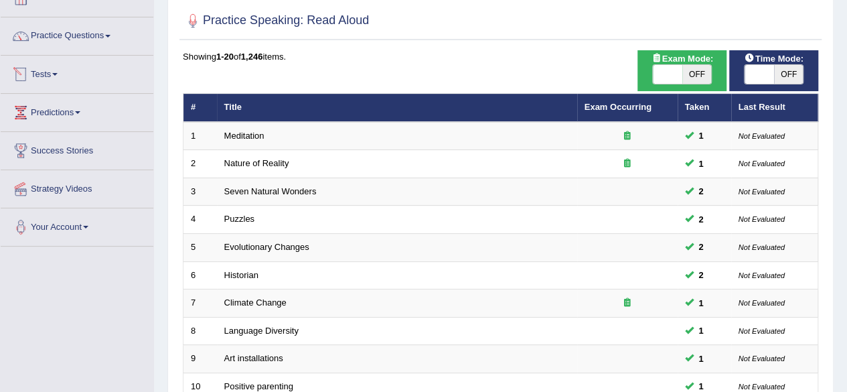
scroll to position [96, 0]
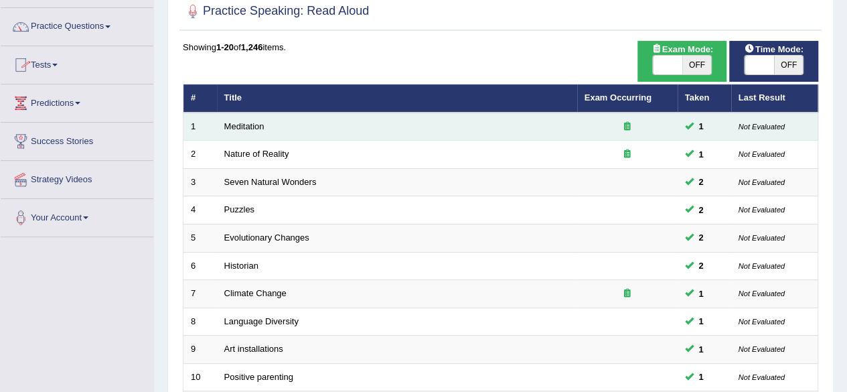
click at [320, 139] on td "Meditation" at bounding box center [397, 126] width 360 height 28
click at [260, 129] on link "Meditation" at bounding box center [244, 126] width 40 height 10
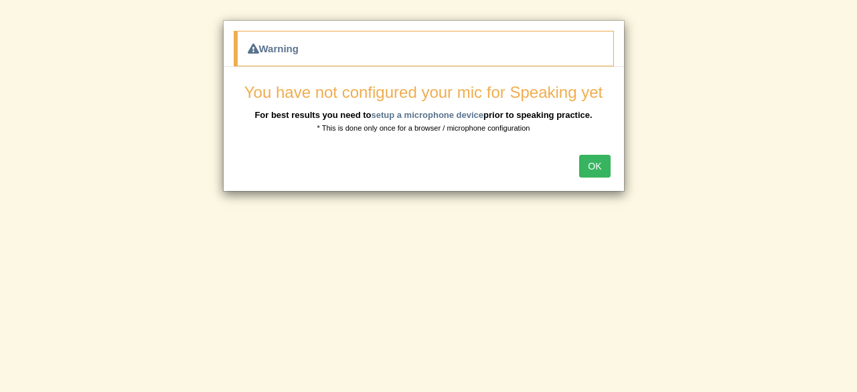
click at [600, 167] on button "OK" at bounding box center [594, 166] width 31 height 23
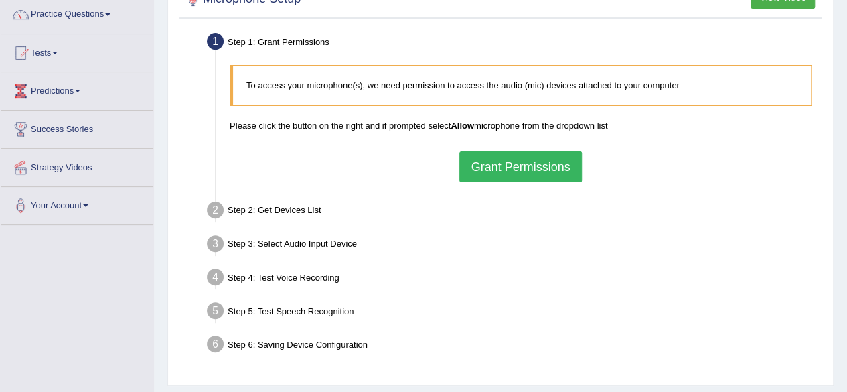
scroll to position [137, 0]
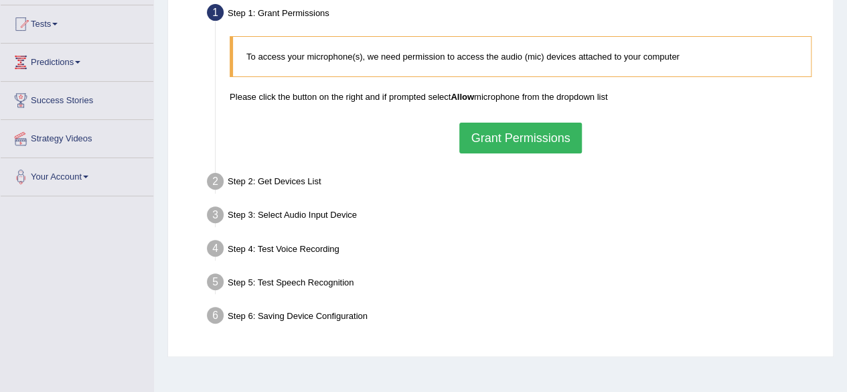
click at [475, 129] on button "Grant Permissions" at bounding box center [520, 137] width 122 height 31
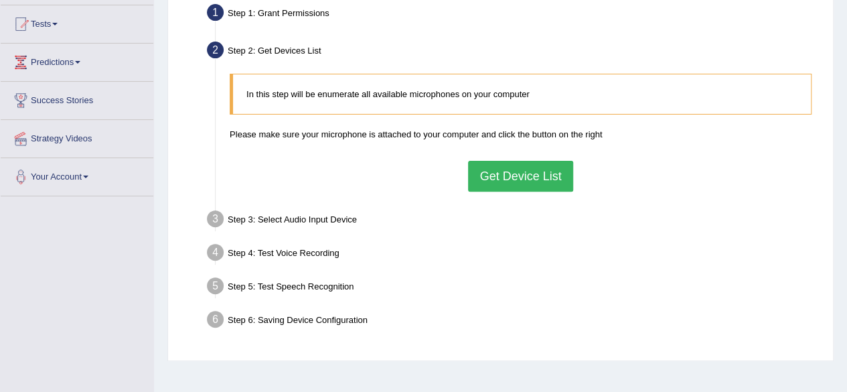
click at [495, 173] on button "Get Device List" at bounding box center [520, 176] width 104 height 31
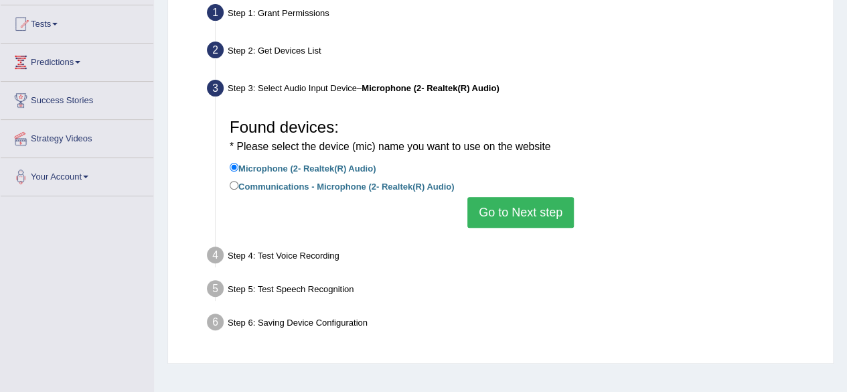
click at [497, 213] on button "Go to Next step" at bounding box center [520, 212] width 106 height 31
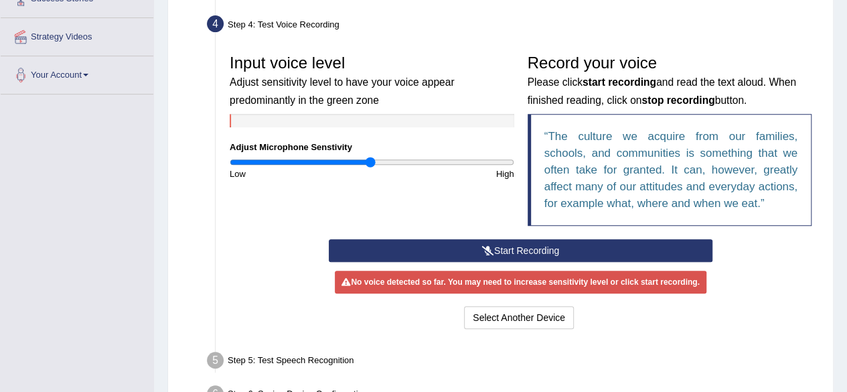
scroll to position [268, 0]
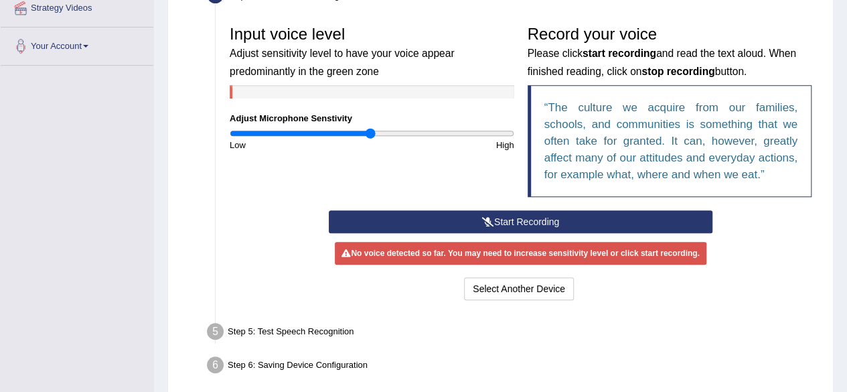
click at [494, 223] on button "Start Recording" at bounding box center [521, 221] width 384 height 23
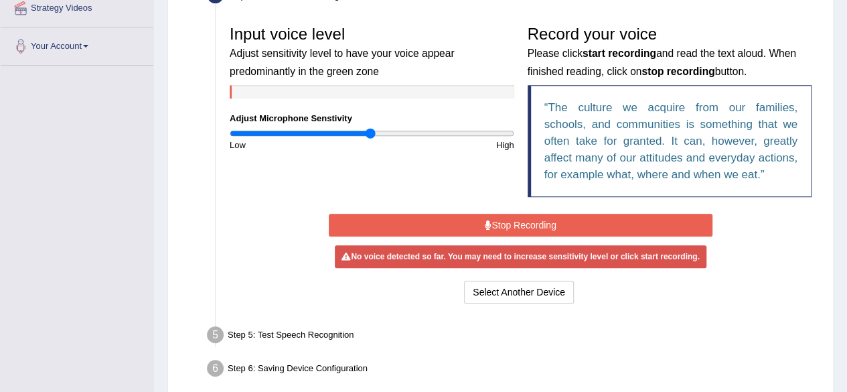
scroll to position [218, 0]
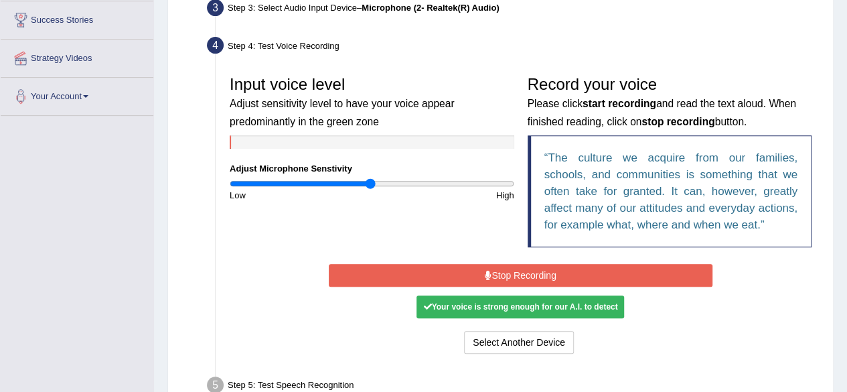
click at [494, 275] on button "Stop Recording" at bounding box center [521, 275] width 384 height 23
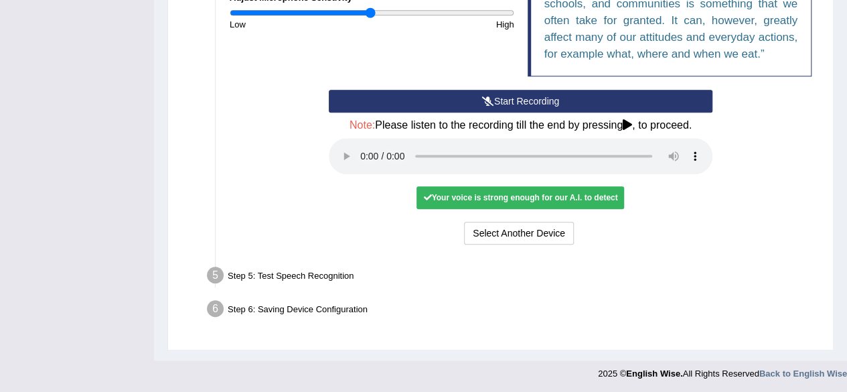
scroll to position [386, 0]
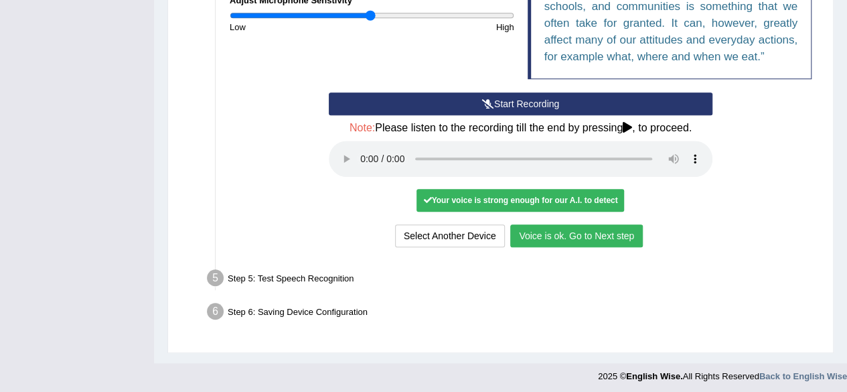
click at [559, 242] on button "Voice is ok. Go to Next step" at bounding box center [576, 235] width 133 height 23
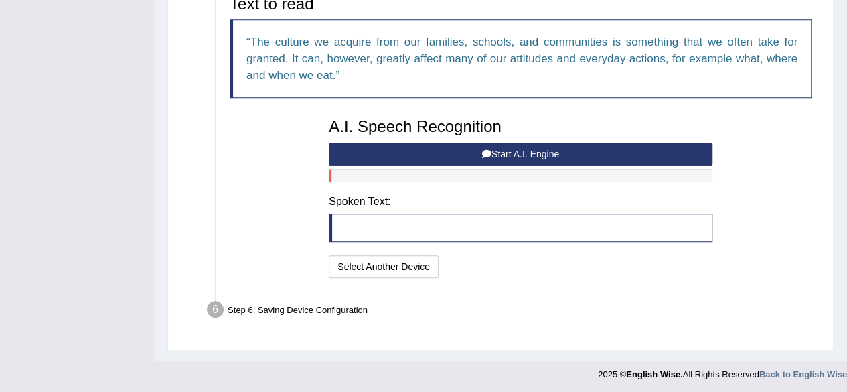
scroll to position [317, 0]
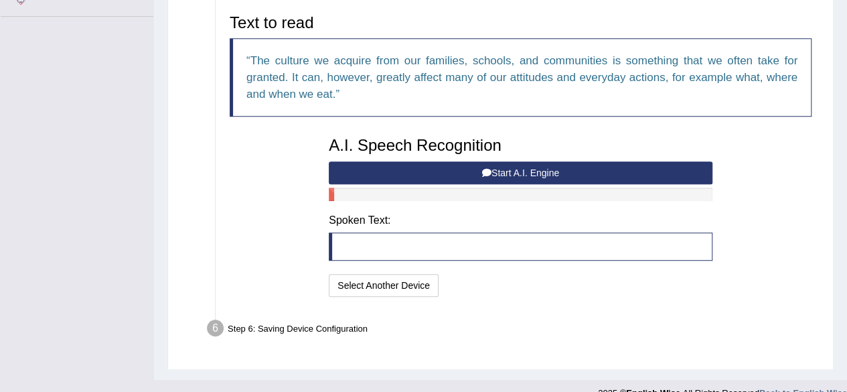
click at [521, 167] on button "Start A.I. Engine" at bounding box center [521, 172] width 384 height 23
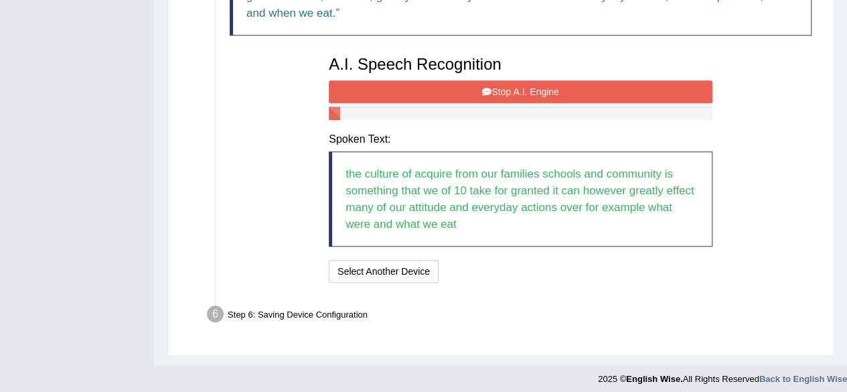
scroll to position [398, 0]
click at [535, 90] on button "Stop A.I. Engine" at bounding box center [521, 91] width 384 height 23
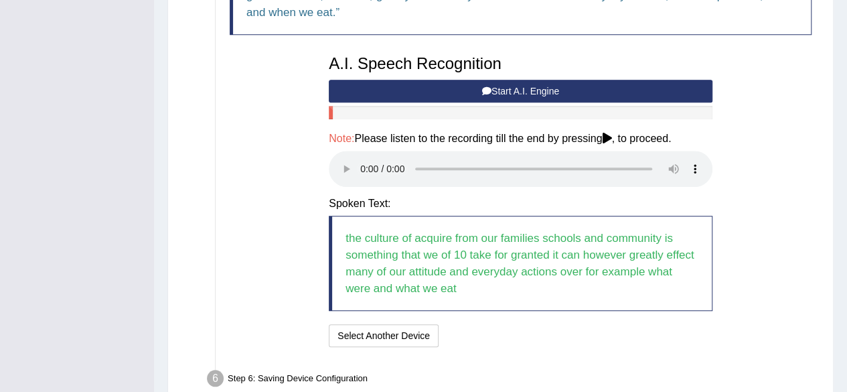
click at [609, 137] on icon at bounding box center [606, 138] width 9 height 11
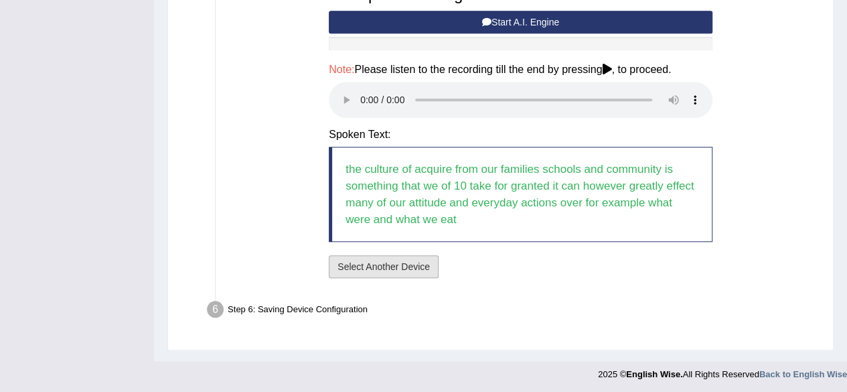
click at [408, 258] on button "Select Another Device" at bounding box center [384, 266] width 110 height 23
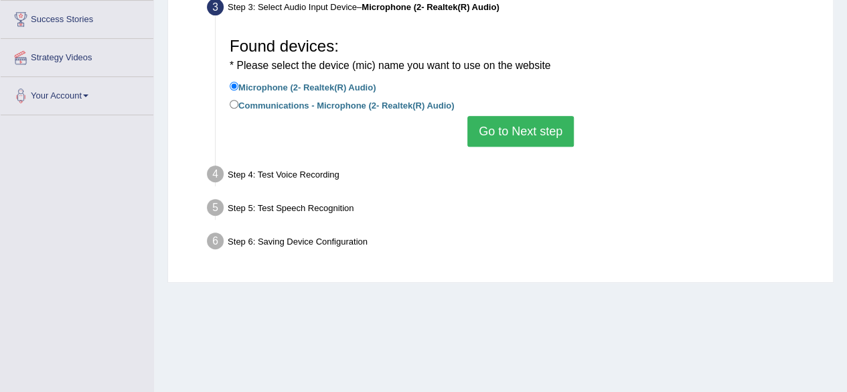
scroll to position [217, 0]
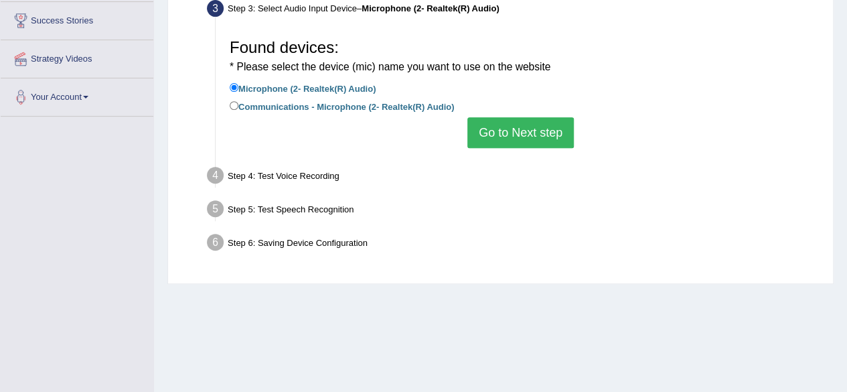
click at [497, 124] on button "Go to Next step" at bounding box center [520, 132] width 106 height 31
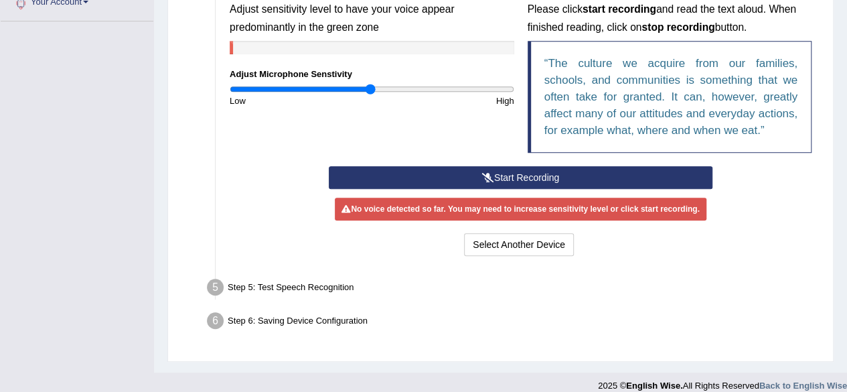
scroll to position [312, 0]
click at [490, 177] on icon at bounding box center [488, 177] width 12 height 9
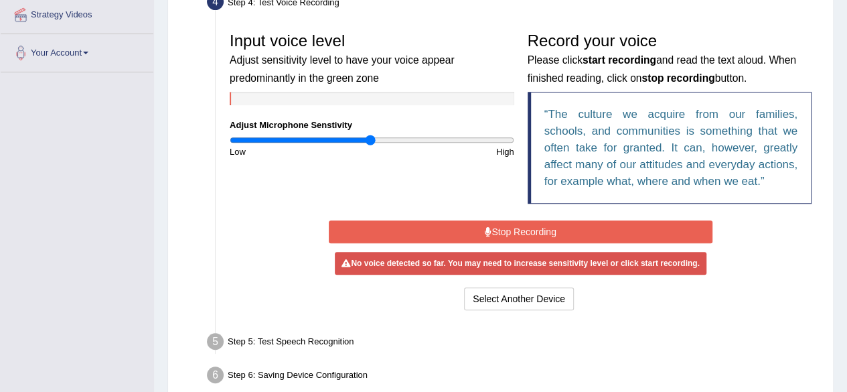
scroll to position [260, 0]
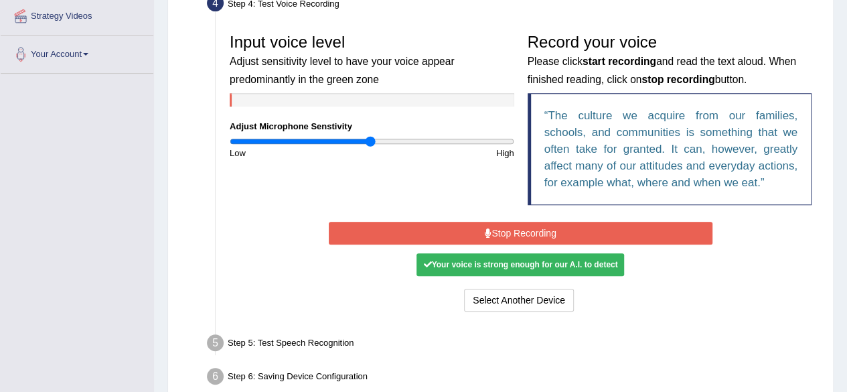
click at [505, 228] on button "Stop Recording" at bounding box center [521, 233] width 384 height 23
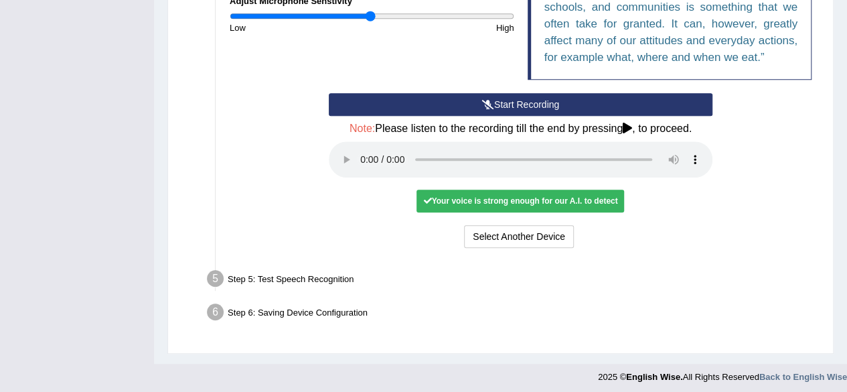
scroll to position [388, 0]
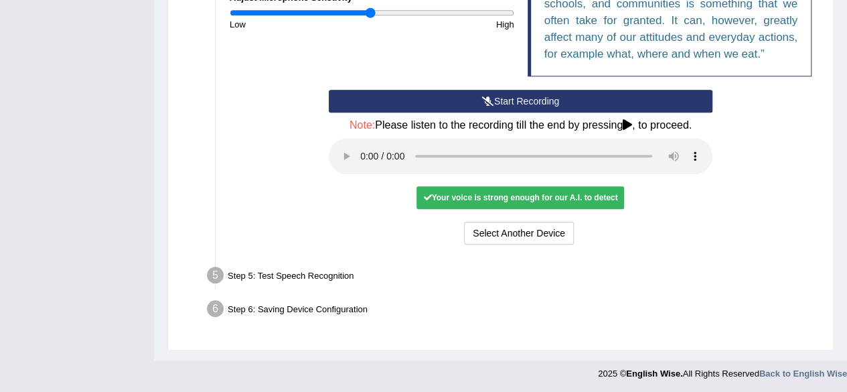
click at [478, 191] on div "Your voice is strong enough for our A.I. to detect" at bounding box center [520, 197] width 208 height 23
click at [763, 168] on div "Start Recording Stop Recording Note: Please listen to the recording till the en…" at bounding box center [520, 169] width 595 height 158
click at [523, 230] on button "Select Another Device" at bounding box center [519, 233] width 110 height 23
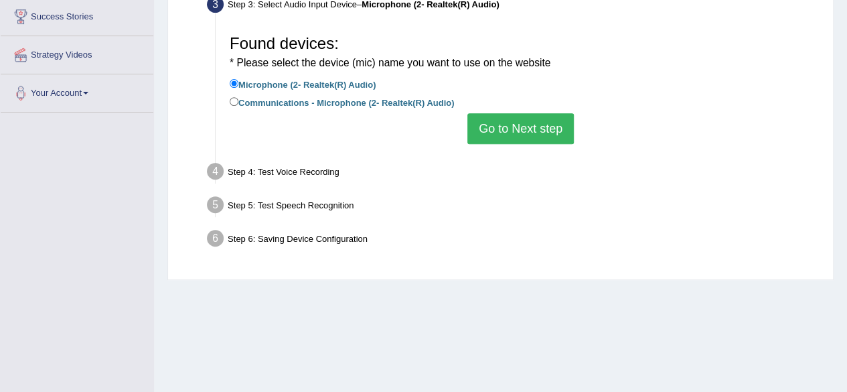
scroll to position [213, 0]
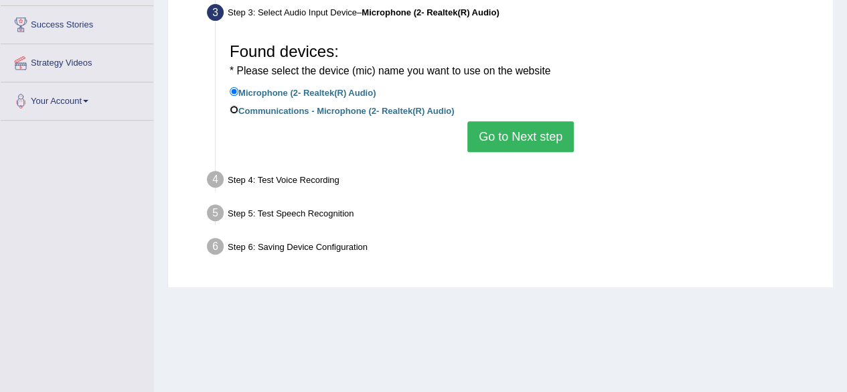
click at [232, 112] on input "Communications - Microphone (2- Realtek(R) Audio)" at bounding box center [234, 109] width 9 height 9
radio input "true"
click at [519, 140] on button "Go to Next step" at bounding box center [520, 136] width 106 height 31
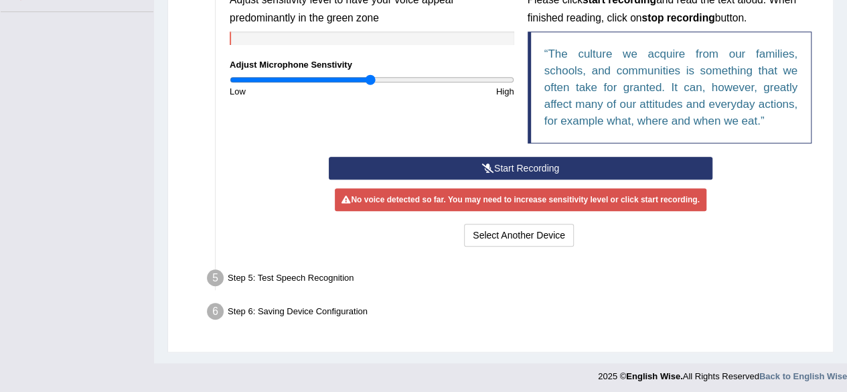
scroll to position [323, 0]
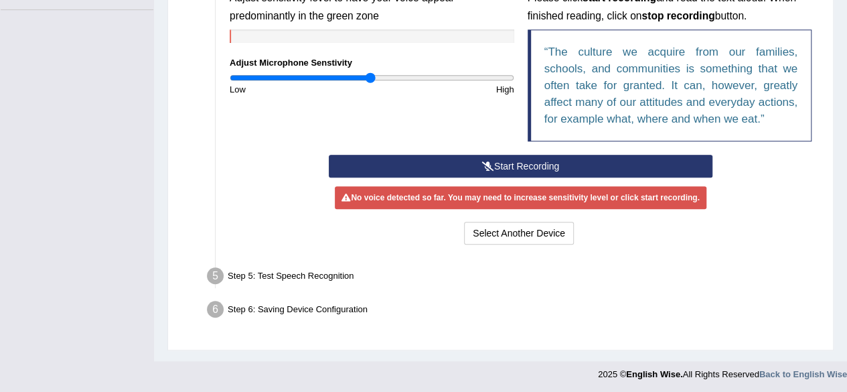
click at [463, 157] on button "Start Recording" at bounding box center [521, 166] width 384 height 23
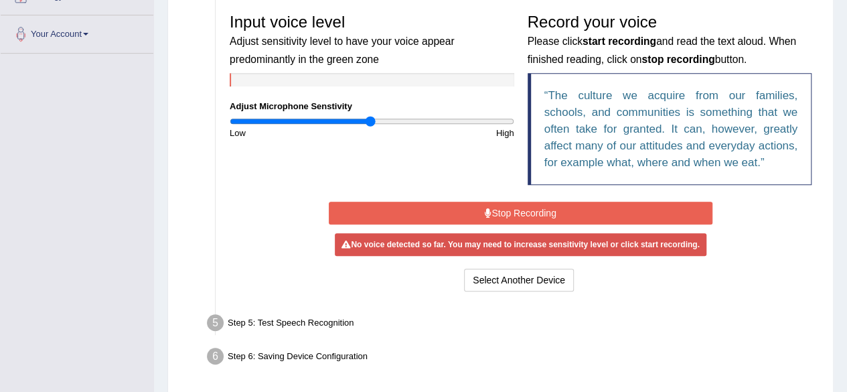
scroll to position [279, 0]
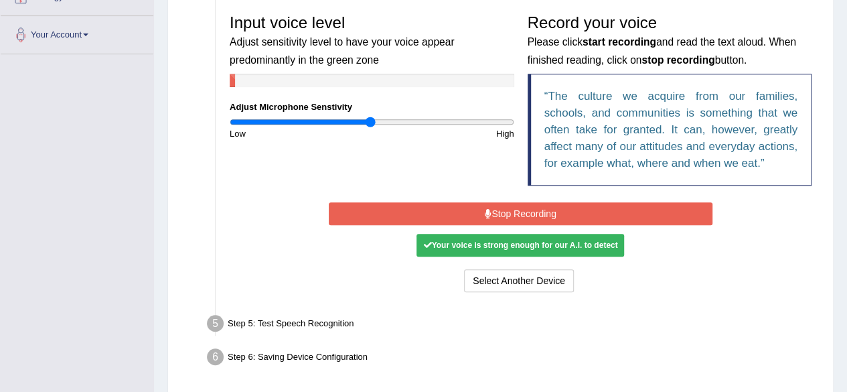
click at [497, 212] on button "Stop Recording" at bounding box center [521, 213] width 384 height 23
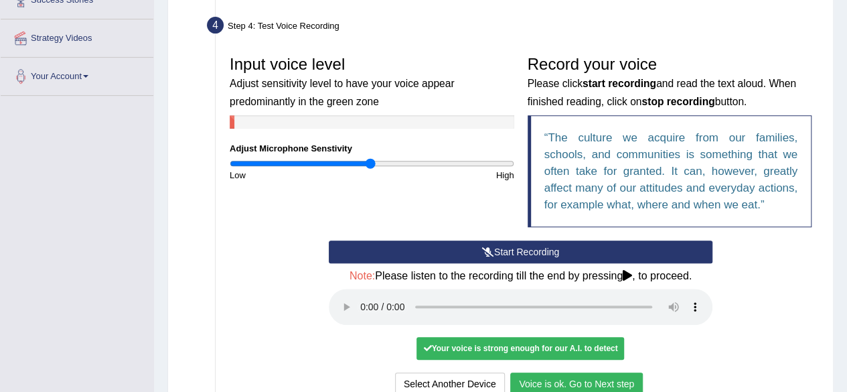
scroll to position [236, 0]
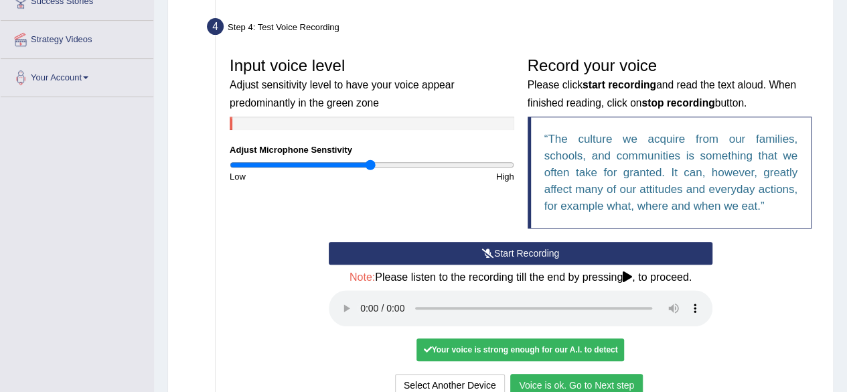
click at [309, 122] on div at bounding box center [372, 122] width 284 height 13
click at [295, 122] on div at bounding box center [372, 122] width 284 height 13
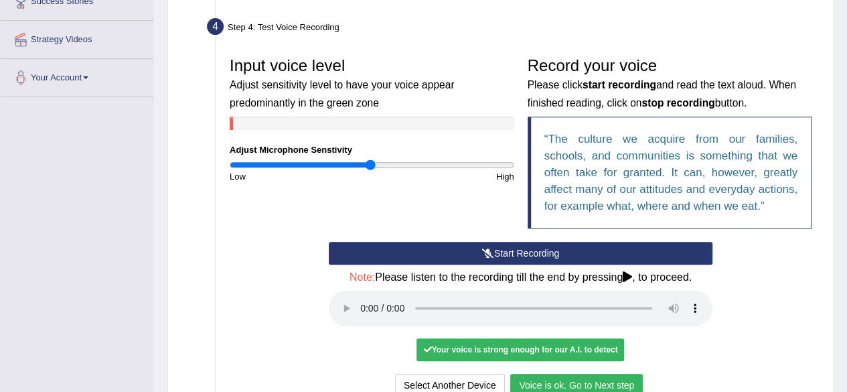
click at [295, 122] on div at bounding box center [372, 122] width 284 height 13
click at [436, 123] on div at bounding box center [372, 122] width 284 height 13
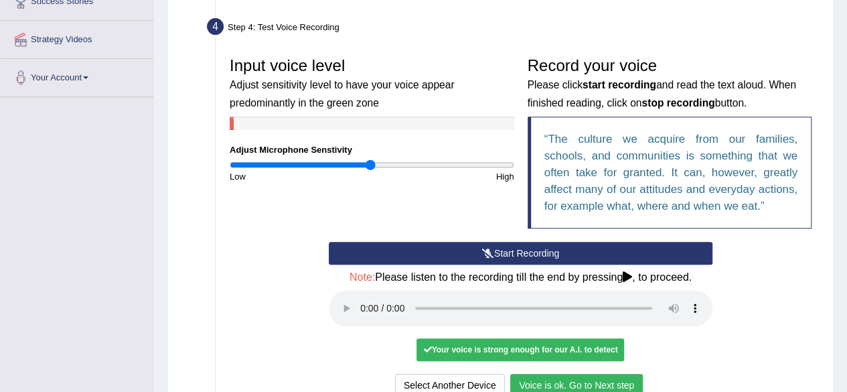
click at [436, 123] on div at bounding box center [372, 122] width 284 height 13
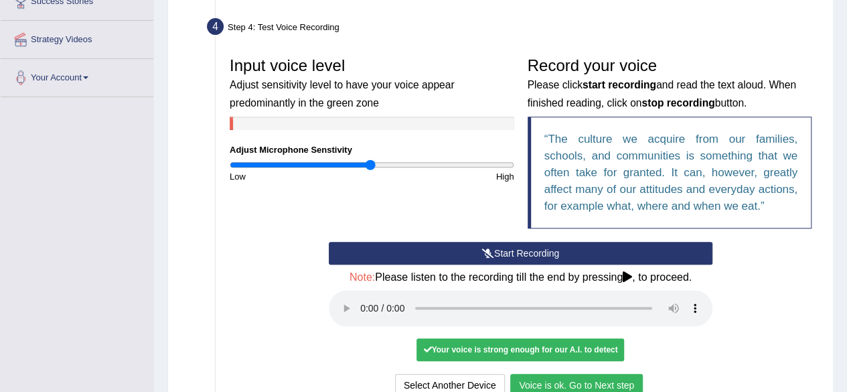
click at [436, 123] on div at bounding box center [372, 122] width 284 height 13
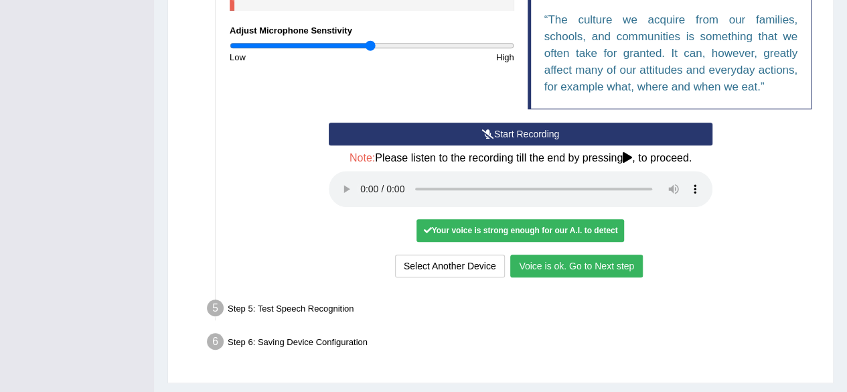
scroll to position [388, 0]
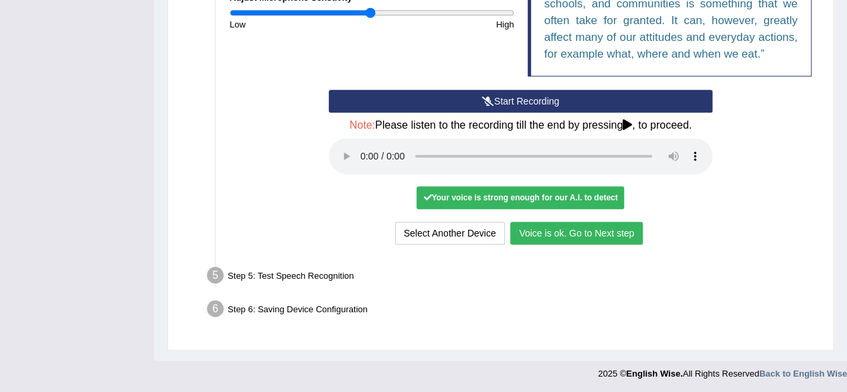
click at [572, 231] on button "Voice is ok. Go to Next step" at bounding box center [576, 233] width 133 height 23
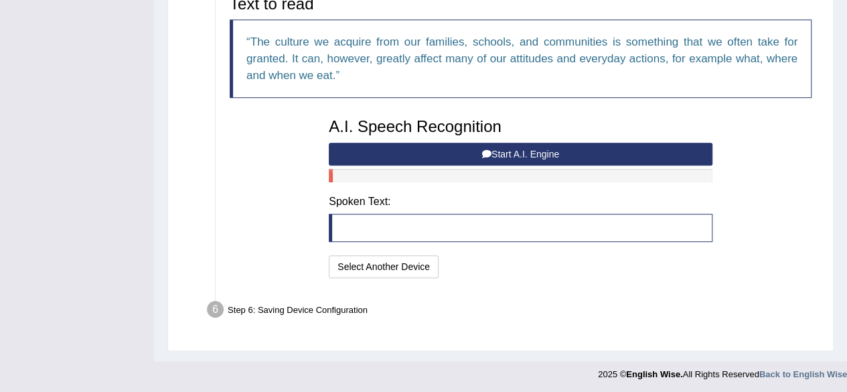
scroll to position [297, 0]
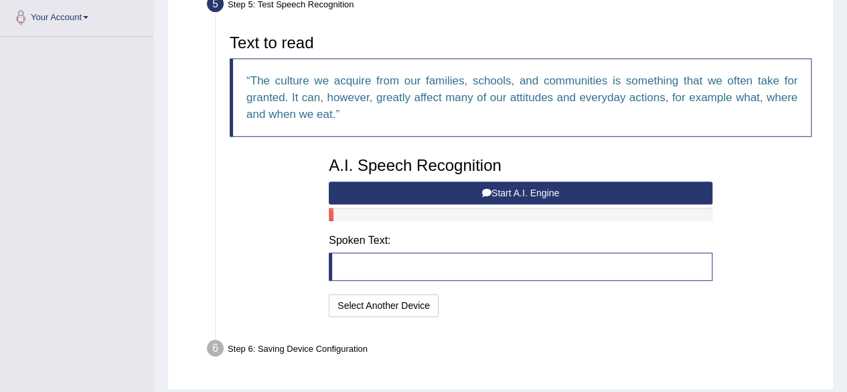
click at [482, 191] on icon at bounding box center [486, 192] width 9 height 9
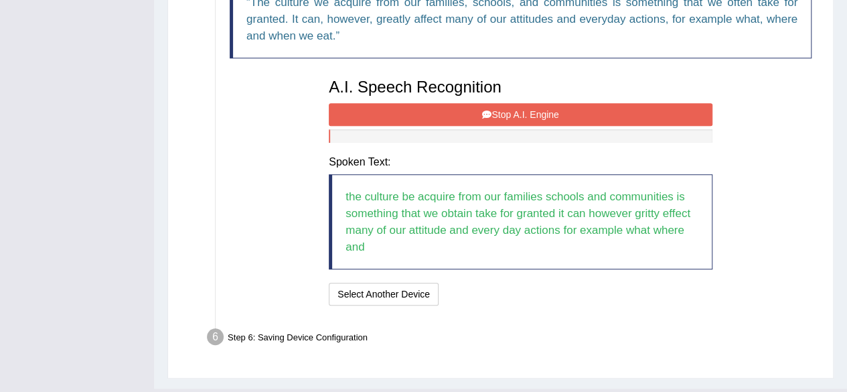
scroll to position [381, 0]
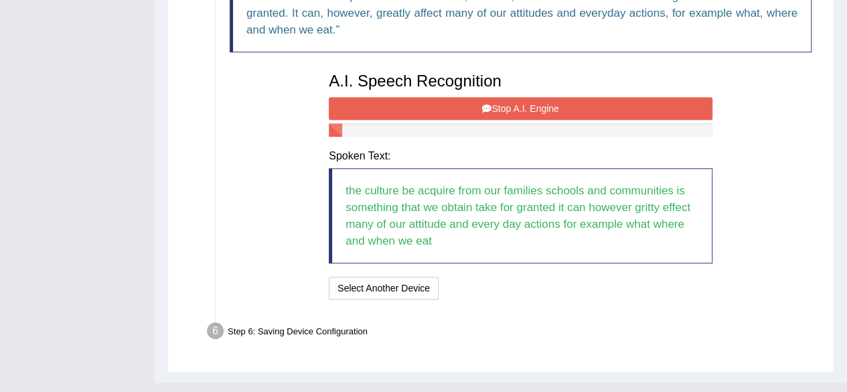
click at [529, 106] on button "Stop A.I. Engine" at bounding box center [521, 108] width 384 height 23
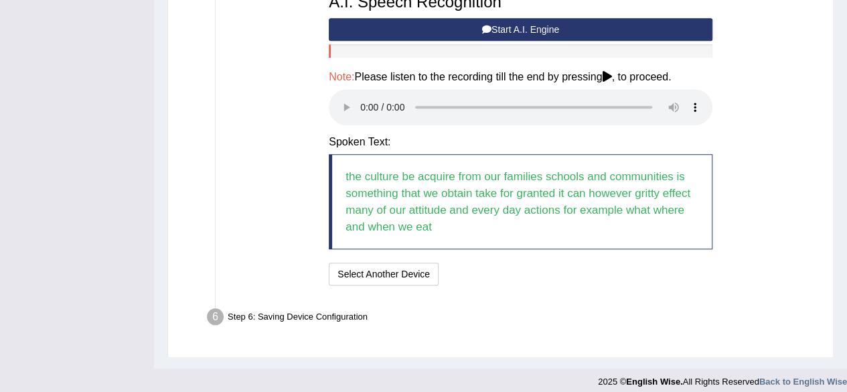
scroll to position [463, 0]
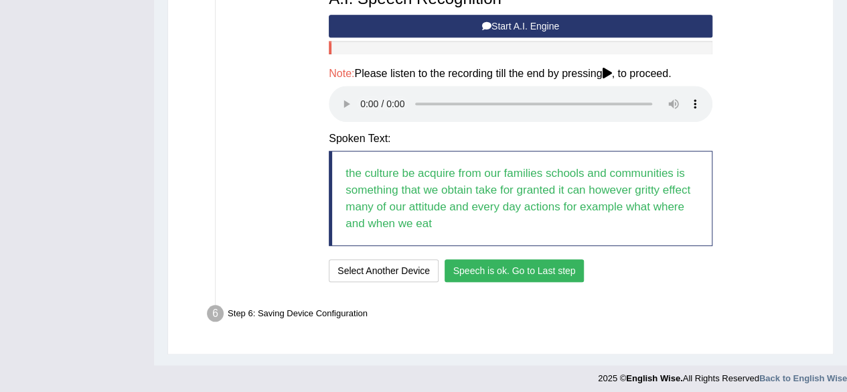
click at [536, 264] on button "Speech is ok. Go to Last step" at bounding box center [514, 270] width 140 height 23
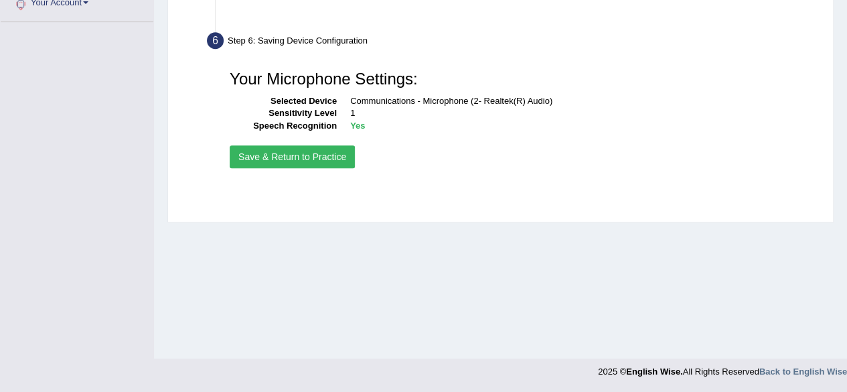
scroll to position [311, 0]
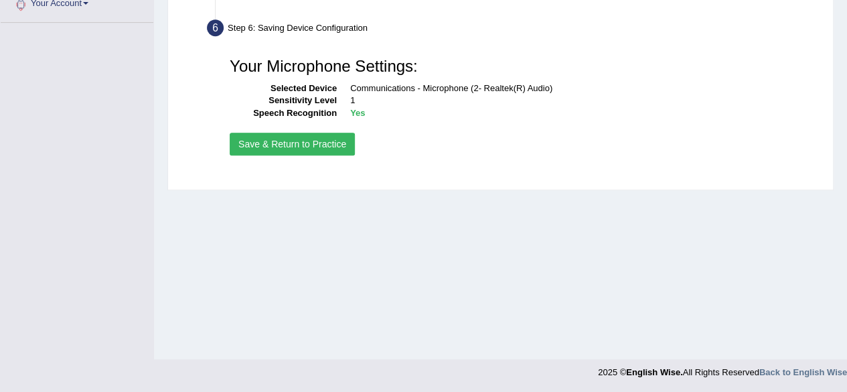
click at [301, 140] on button "Save & Return to Practice" at bounding box center [292, 144] width 125 height 23
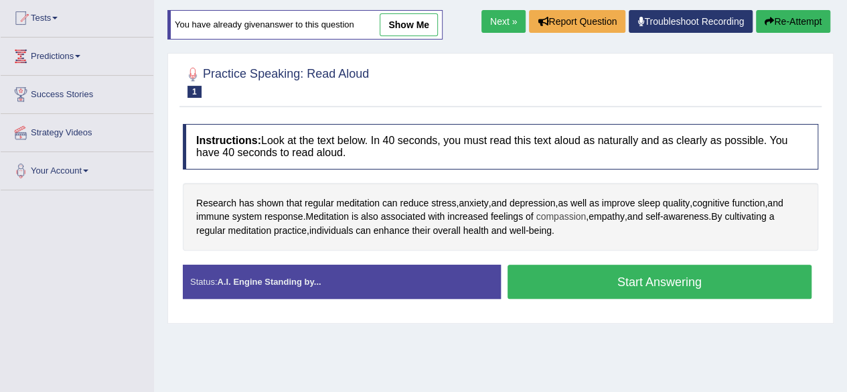
scroll to position [144, 0]
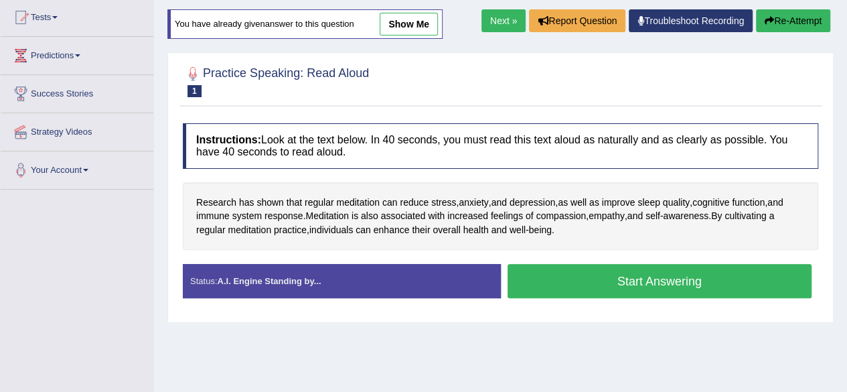
click at [347, 267] on div "Status: A.I. Engine Standing by..." at bounding box center [342, 281] width 318 height 34
click at [349, 280] on div "Status: A.I. Engine Standing by..." at bounding box center [342, 281] width 318 height 34
click at [568, 281] on button "Start Answering" at bounding box center [659, 281] width 305 height 34
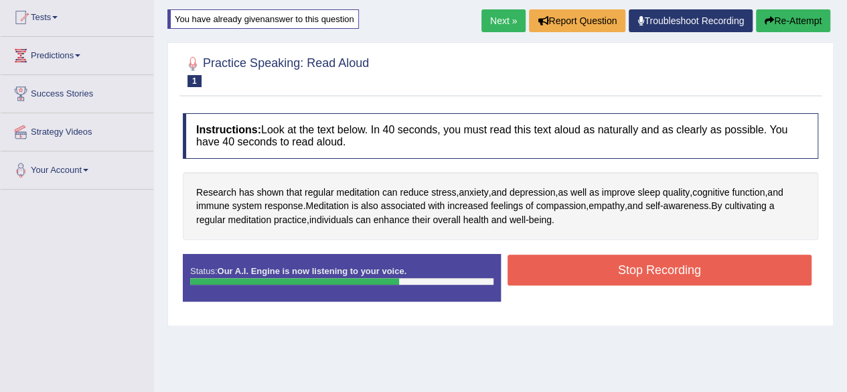
click at [610, 283] on div "Stop Recording" at bounding box center [660, 271] width 318 height 34
click at [613, 270] on button "Stop Recording" at bounding box center [659, 269] width 305 height 31
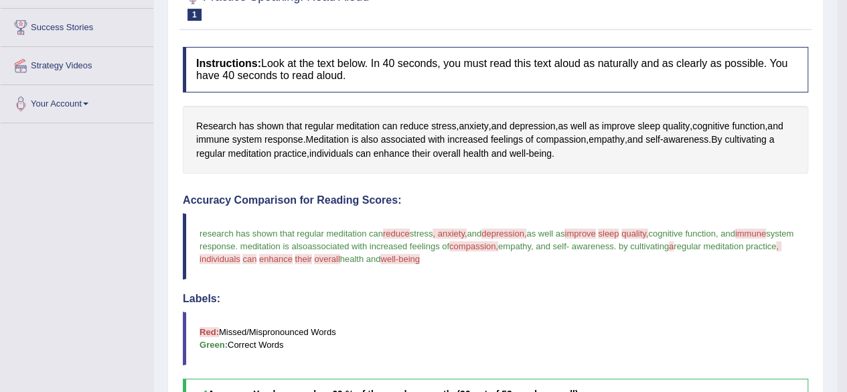
scroll to position [0, 0]
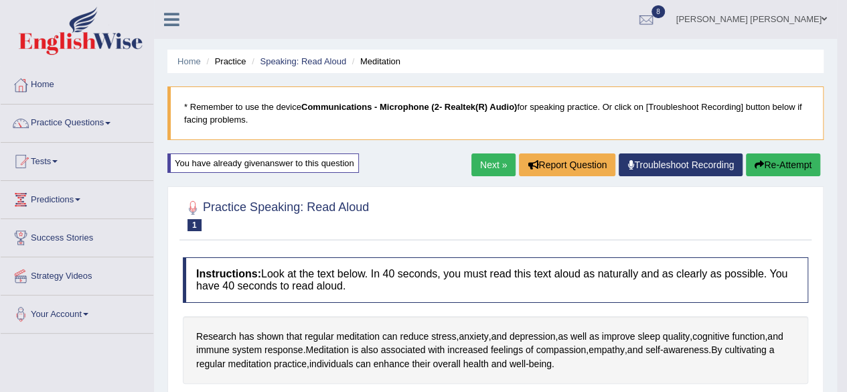
click at [491, 166] on link "Next »" at bounding box center [493, 164] width 44 height 23
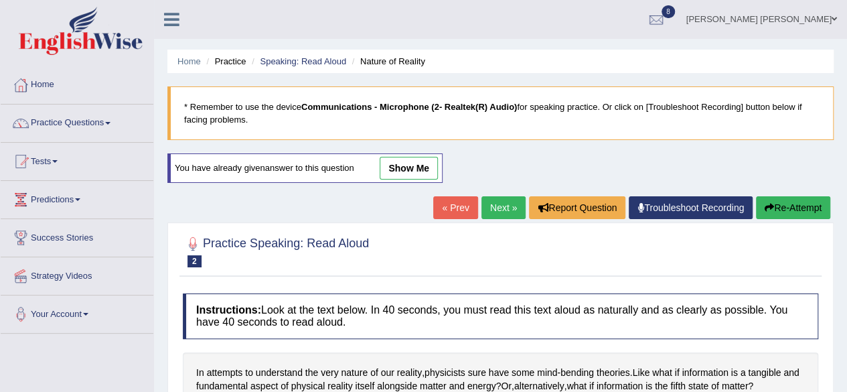
click at [452, 211] on link "« Prev" at bounding box center [455, 207] width 44 height 23
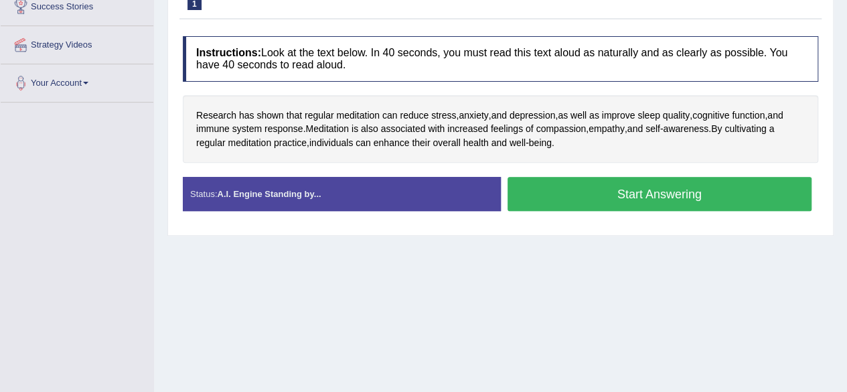
scroll to position [311, 0]
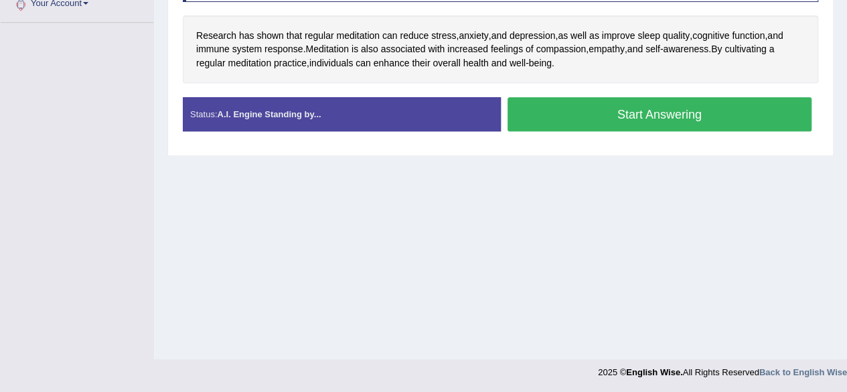
click at [621, 106] on button "Start Answering" at bounding box center [659, 114] width 305 height 34
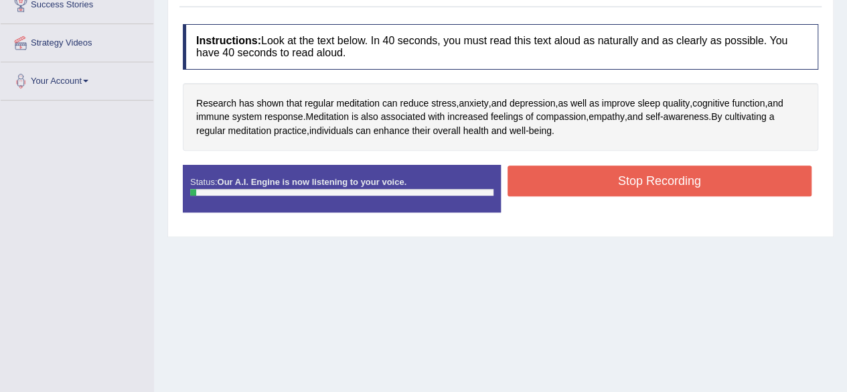
scroll to position [232, 0]
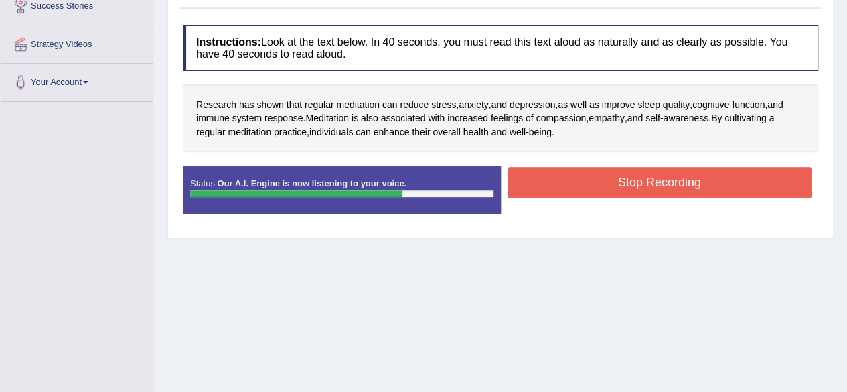
click at [703, 179] on button "Stop Recording" at bounding box center [659, 182] width 305 height 31
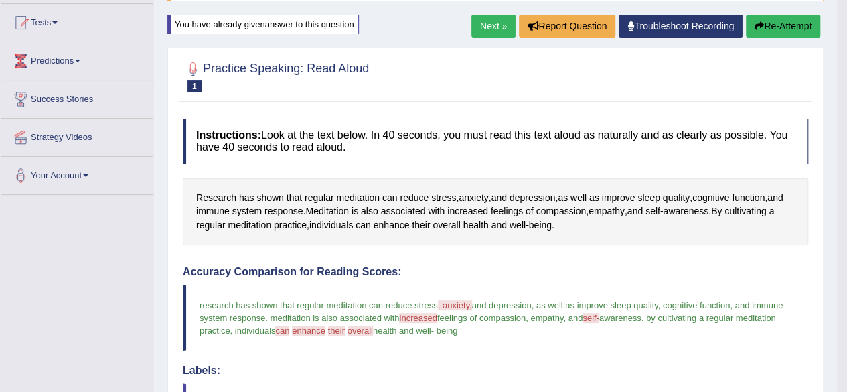
scroll to position [135, 0]
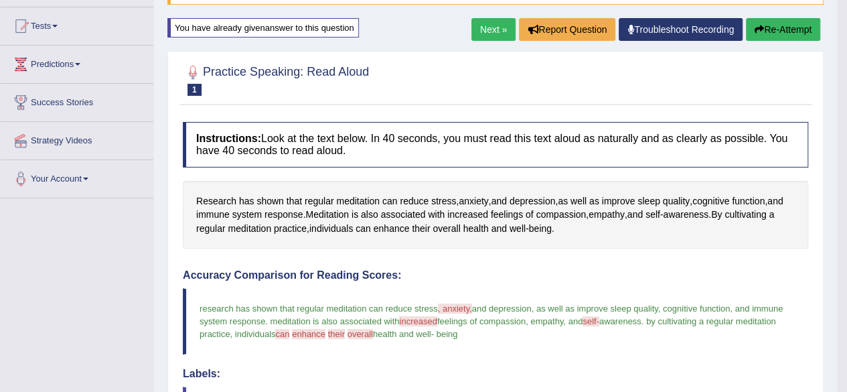
click at [495, 21] on link "Next »" at bounding box center [493, 29] width 44 height 23
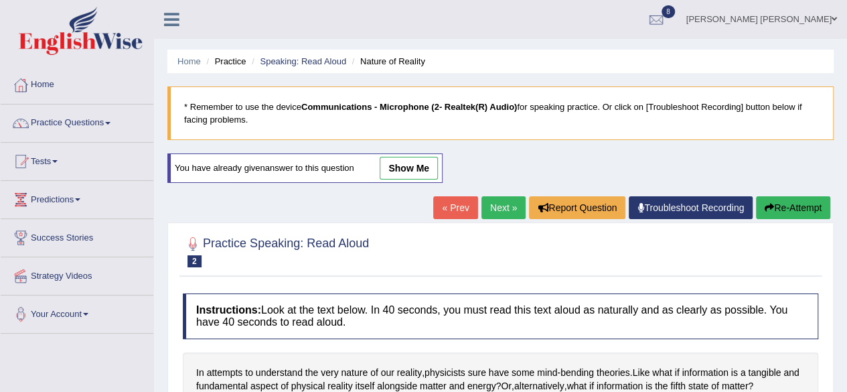
click at [448, 206] on link "« Prev" at bounding box center [455, 207] width 44 height 23
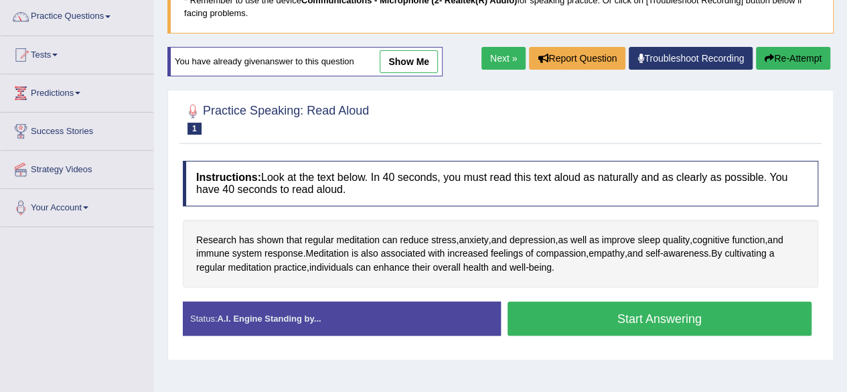
scroll to position [113, 0]
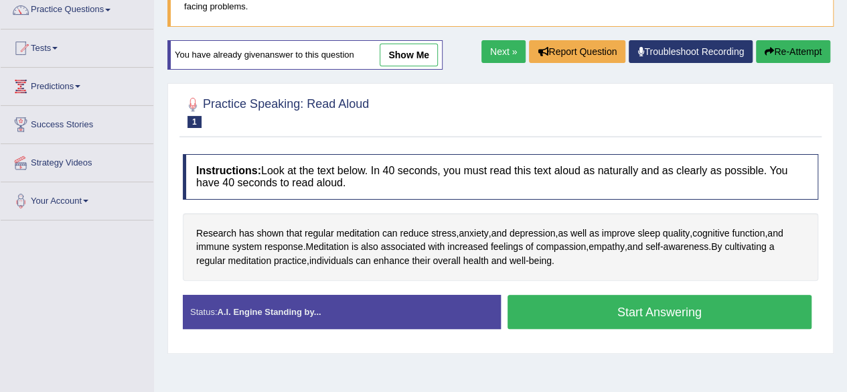
click at [499, 51] on link "Next »" at bounding box center [503, 51] width 44 height 23
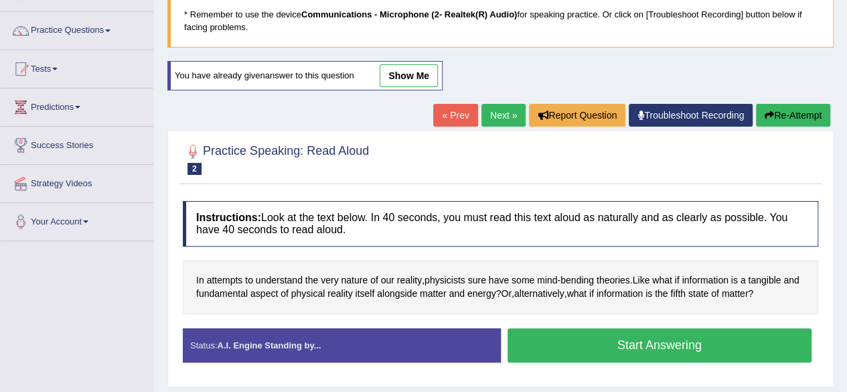
scroll to position [98, 0]
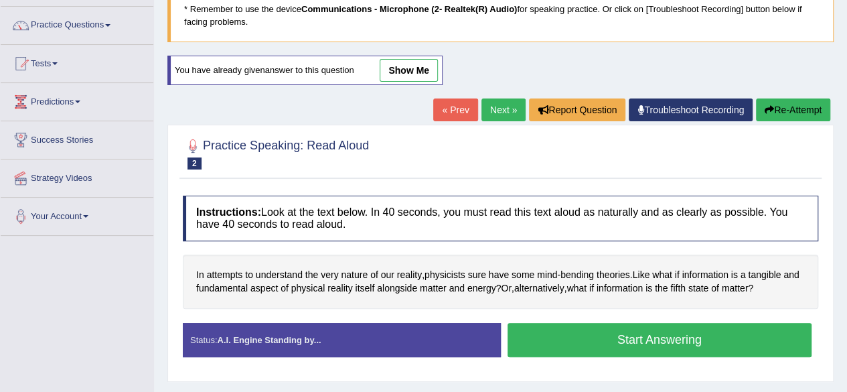
click at [419, 63] on link "show me" at bounding box center [409, 70] width 58 height 23
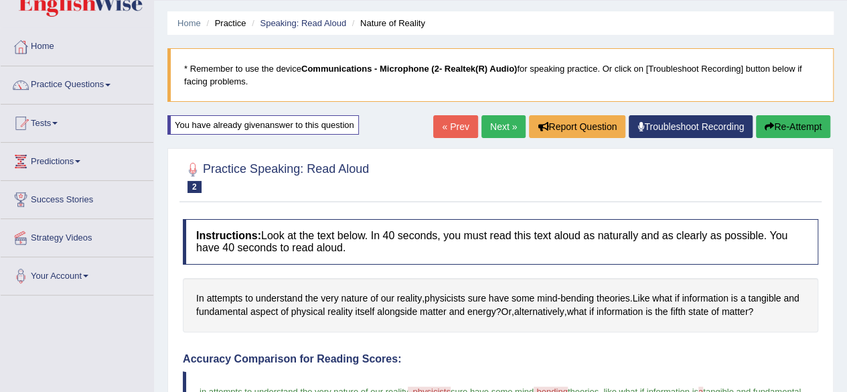
scroll to position [32, 0]
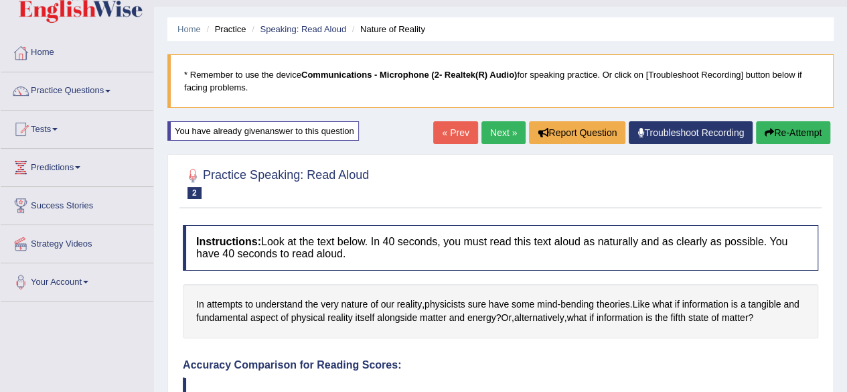
click at [453, 135] on link "« Prev" at bounding box center [455, 132] width 44 height 23
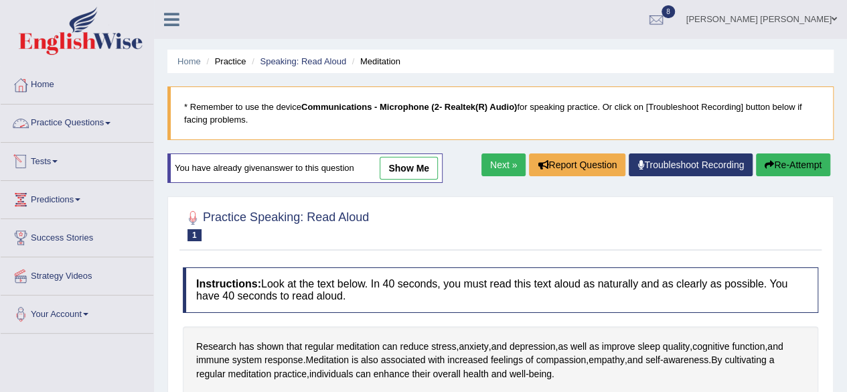
click at [55, 157] on link "Tests" at bounding box center [77, 159] width 153 height 33
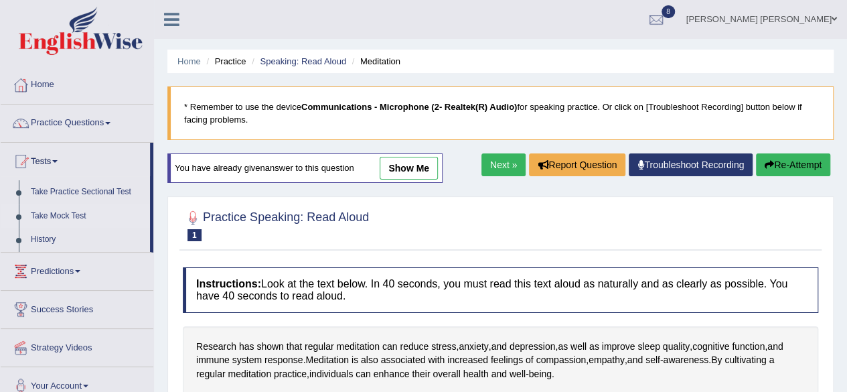
click at [54, 216] on link "Take Mock Test" at bounding box center [87, 216] width 125 height 24
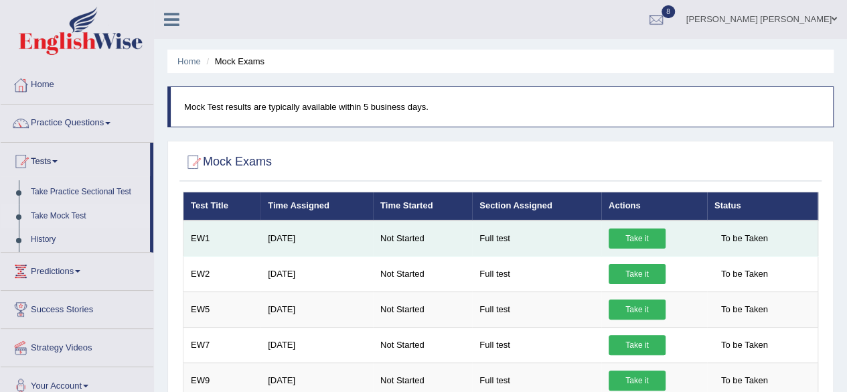
click at [628, 234] on link "Take it" at bounding box center [636, 238] width 57 height 20
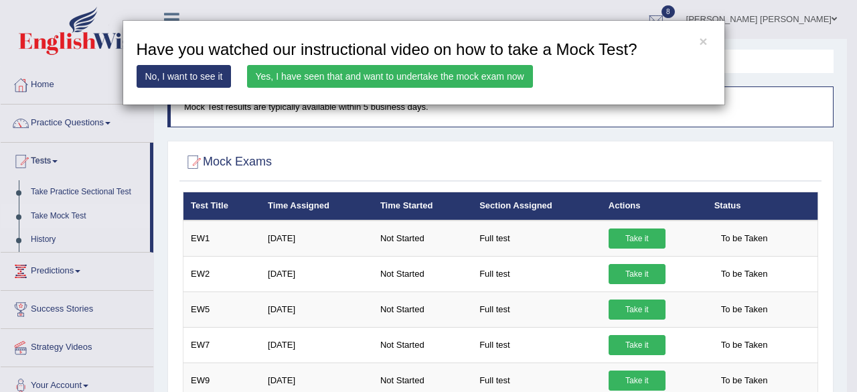
click at [473, 69] on link "Yes, I have seen that and want to undertake the mock exam now" at bounding box center [390, 76] width 286 height 23
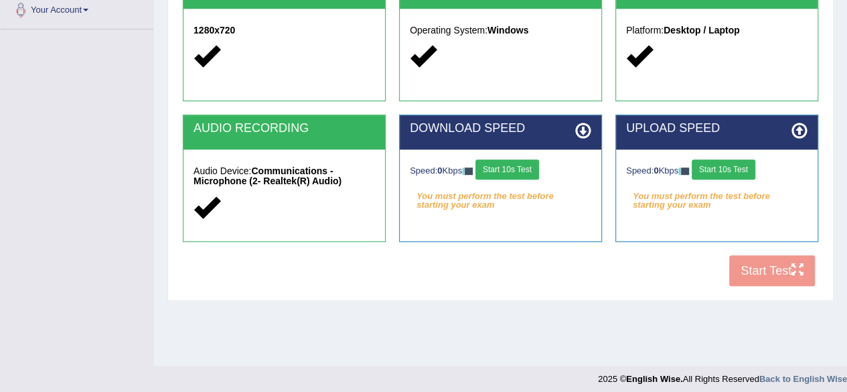
scroll to position [305, 0]
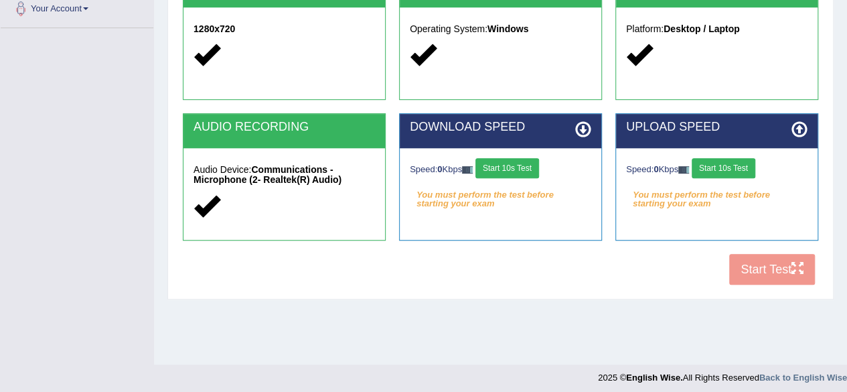
click at [499, 165] on button "Start 10s Test" at bounding box center [507, 168] width 64 height 20
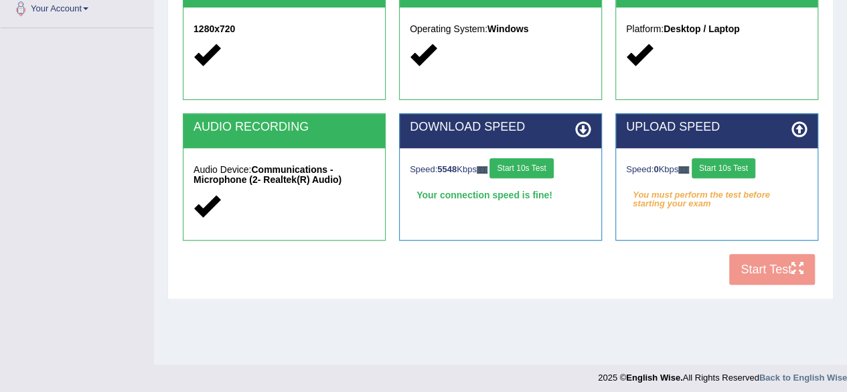
click at [720, 169] on button "Start 10s Test" at bounding box center [723, 168] width 64 height 20
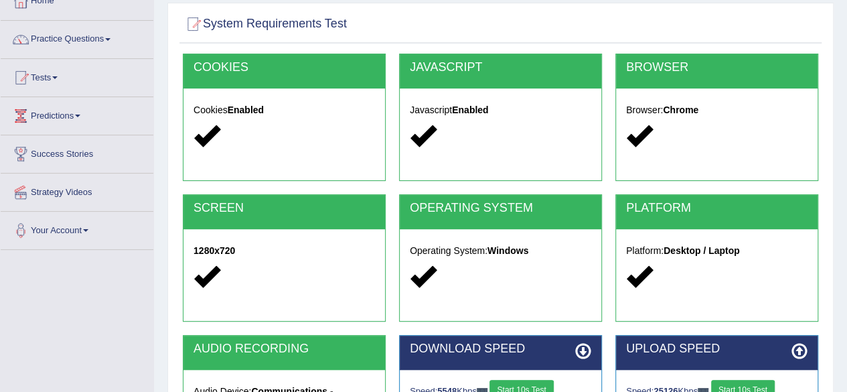
scroll to position [9, 0]
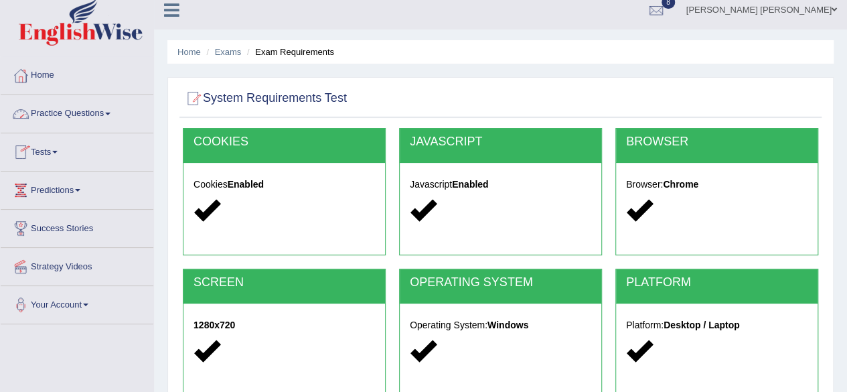
click at [65, 109] on link "Practice Questions" at bounding box center [77, 111] width 153 height 33
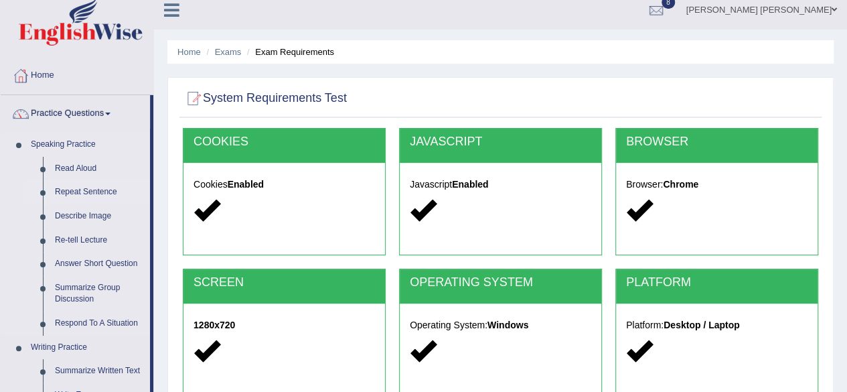
click at [66, 187] on link "Repeat Sentence" at bounding box center [99, 192] width 101 height 24
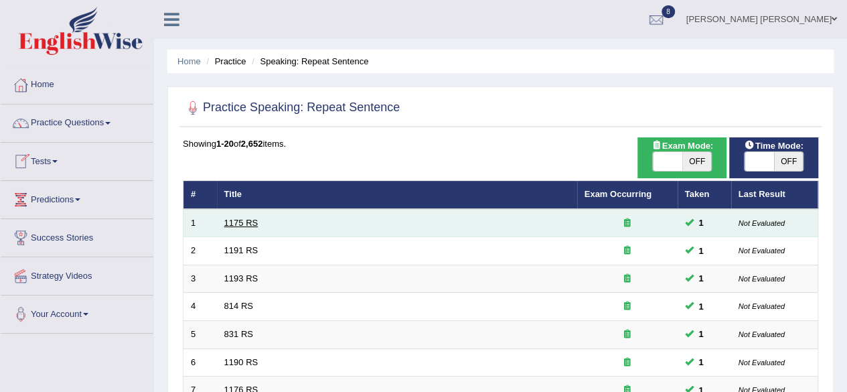
click at [252, 222] on link "1175 RS" at bounding box center [241, 223] width 34 height 10
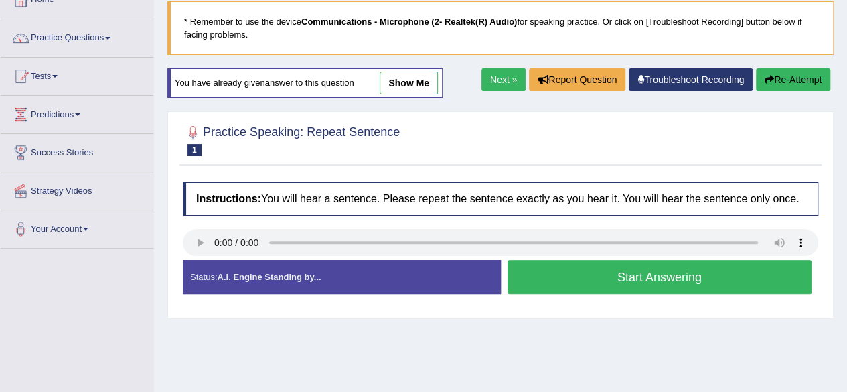
scroll to position [50, 0]
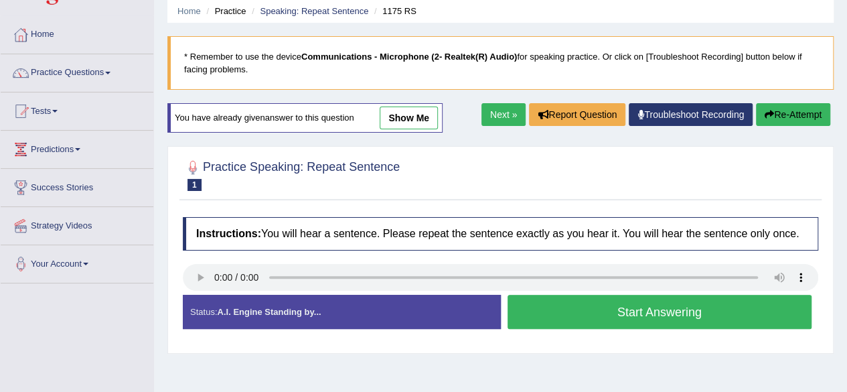
click at [369, 302] on div "Status: A.I. Engine Standing by..." at bounding box center [342, 312] width 318 height 34
click at [543, 312] on button "Start Answering" at bounding box center [659, 312] width 305 height 34
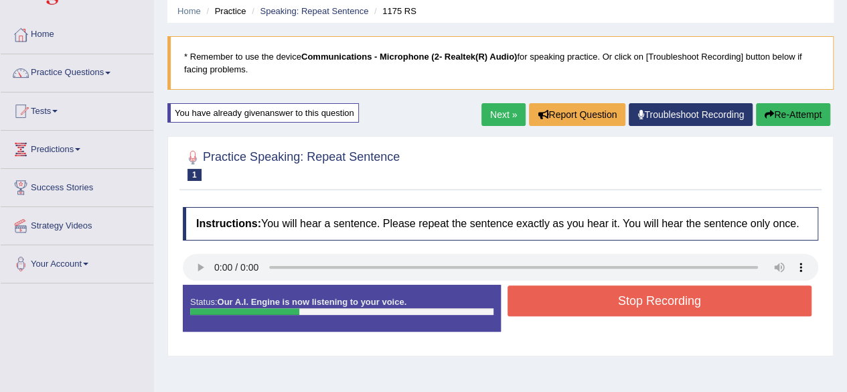
click at [564, 303] on button "Stop Recording" at bounding box center [659, 300] width 305 height 31
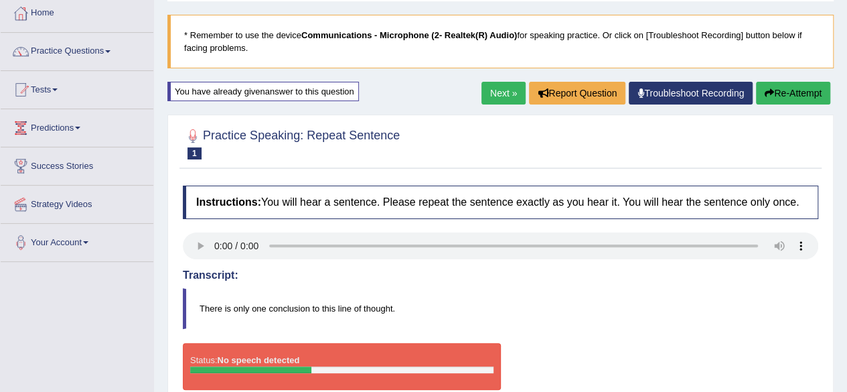
scroll to position [71, 0]
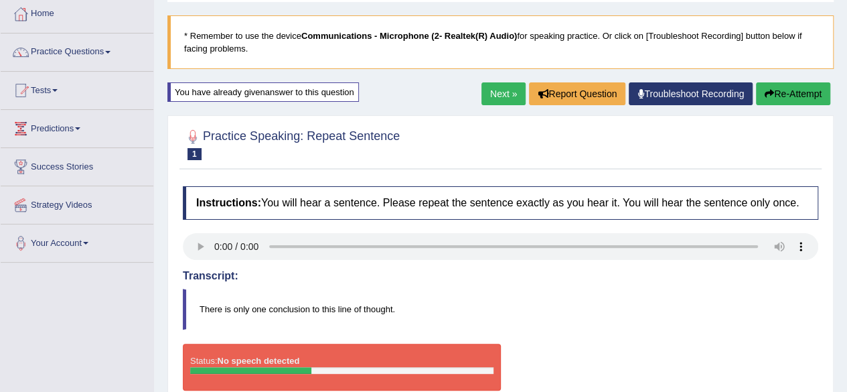
click at [509, 92] on link "Next »" at bounding box center [503, 93] width 44 height 23
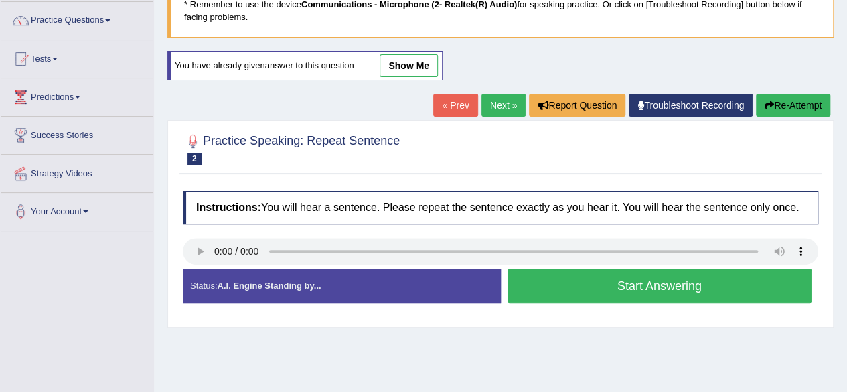
scroll to position [103, 0]
click at [450, 104] on link "« Prev" at bounding box center [455, 104] width 44 height 23
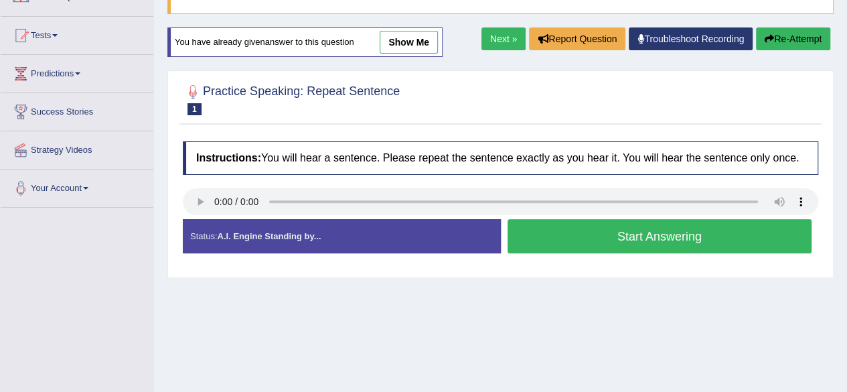
scroll to position [127, 0]
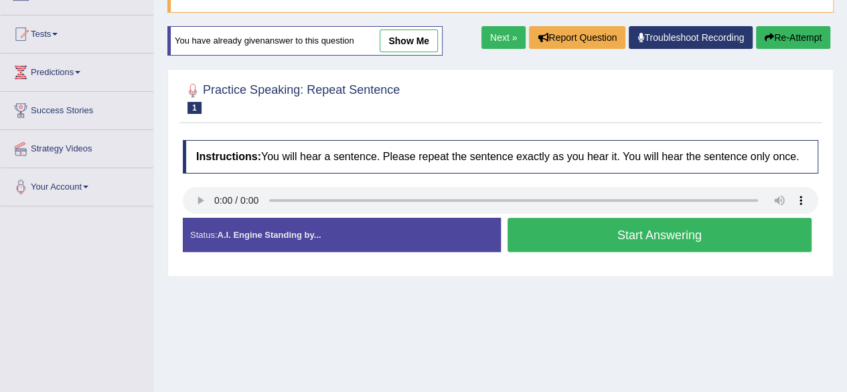
click at [272, 230] on strong "A.I. Engine Standing by..." at bounding box center [269, 235] width 104 height 10
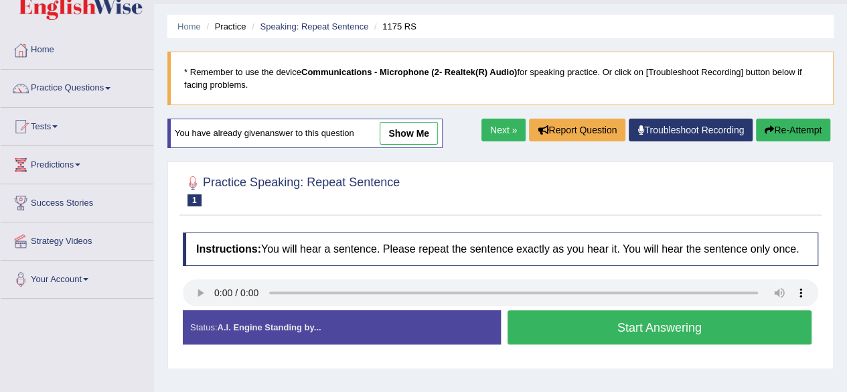
scroll to position [119, 0]
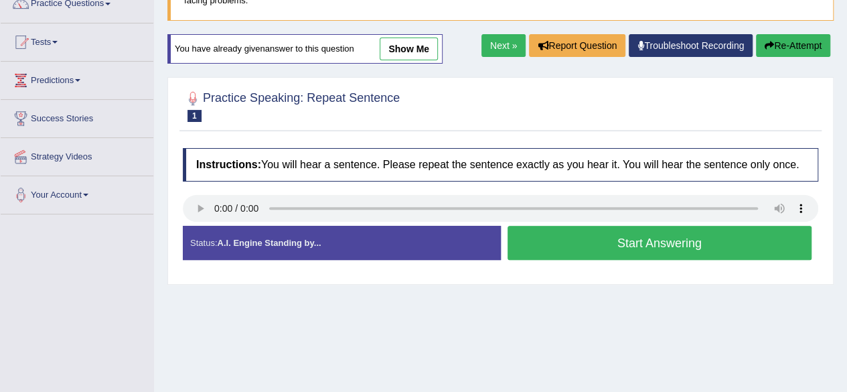
click at [403, 242] on div "Status: A.I. Engine Standing by..." at bounding box center [342, 243] width 318 height 34
click at [583, 245] on button "Start Answering" at bounding box center [659, 243] width 305 height 34
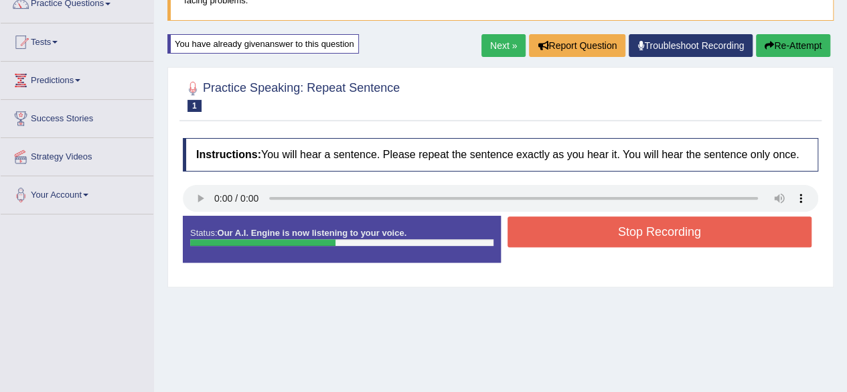
click at [595, 230] on button "Stop Recording" at bounding box center [659, 231] width 305 height 31
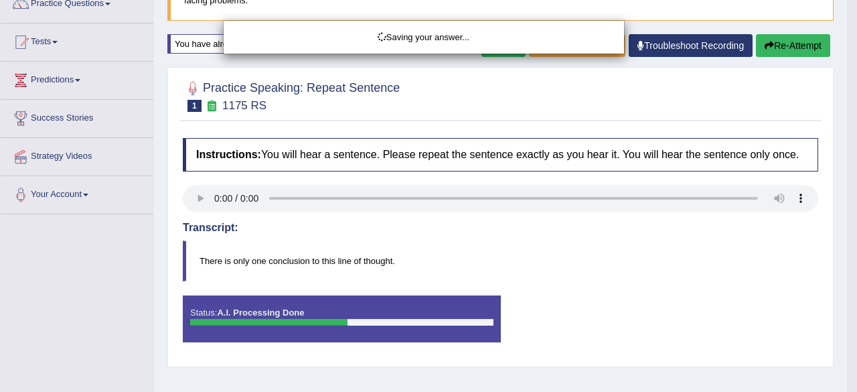
click at [595, 230] on div "Saving your answer..." at bounding box center [428, 196] width 857 height 392
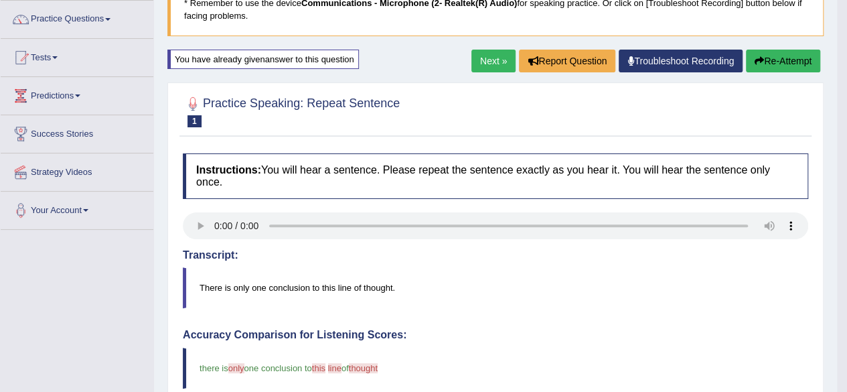
scroll to position [0, 0]
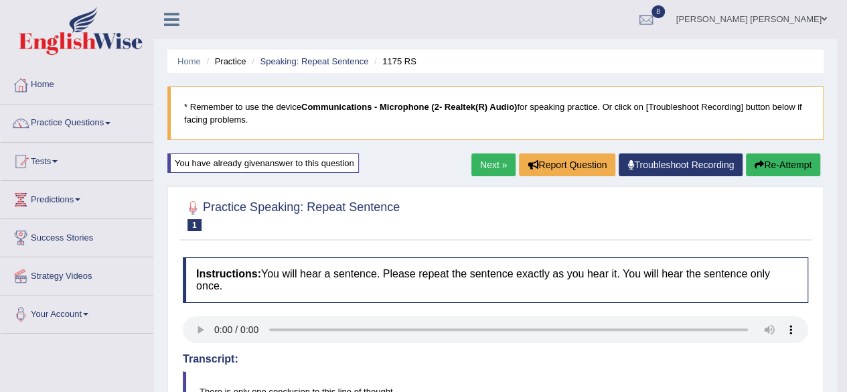
click at [481, 162] on link "Next »" at bounding box center [493, 164] width 44 height 23
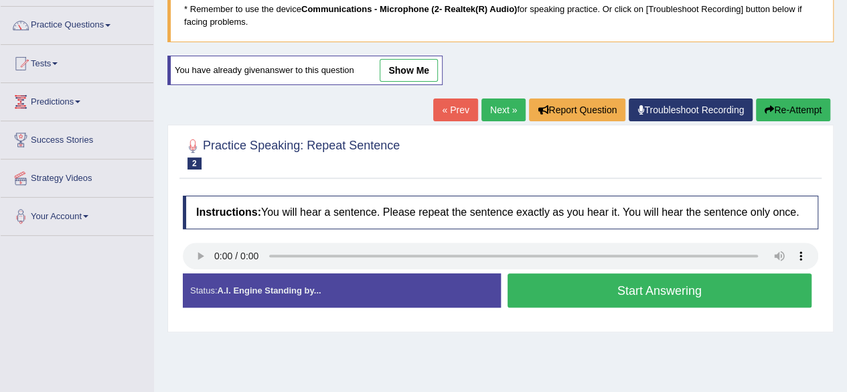
click at [401, 70] on link "show me" at bounding box center [409, 70] width 58 height 23
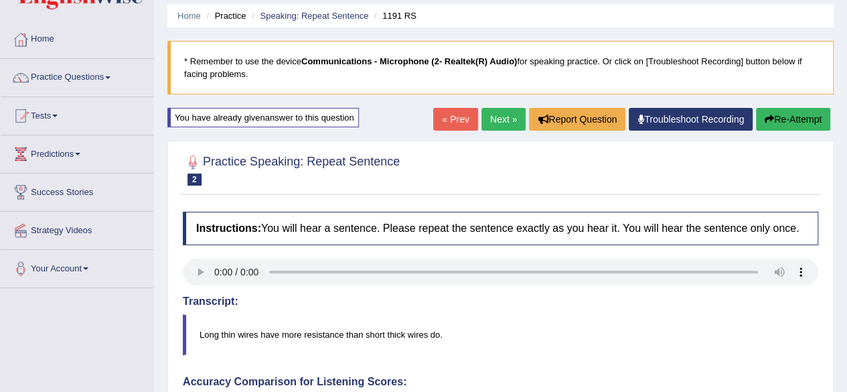
scroll to position [40, 0]
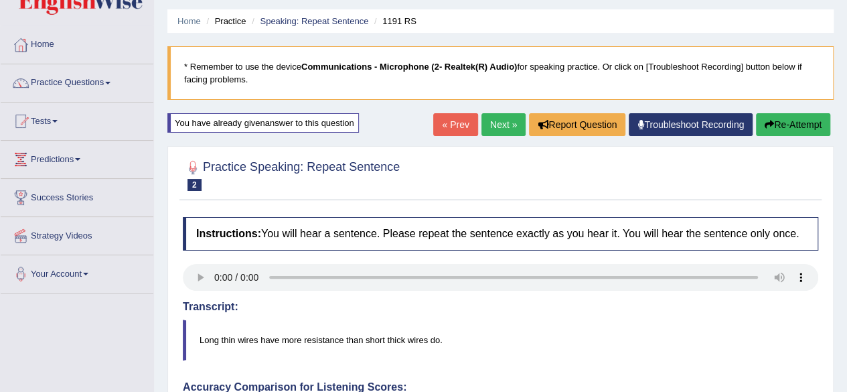
click at [454, 122] on link "« Prev" at bounding box center [455, 124] width 44 height 23
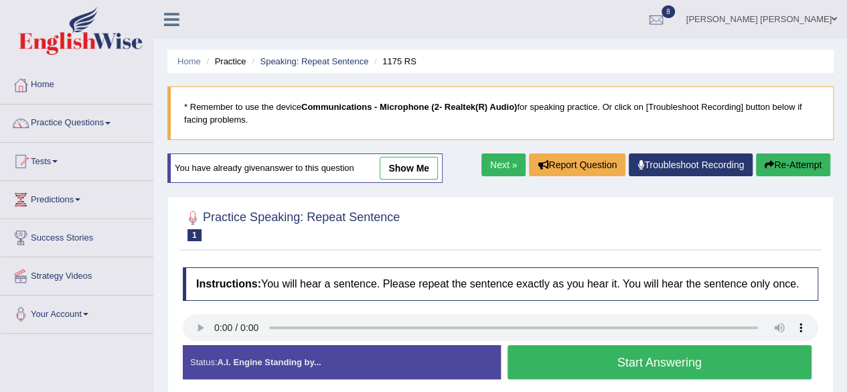
click at [495, 160] on link "Next »" at bounding box center [503, 164] width 44 height 23
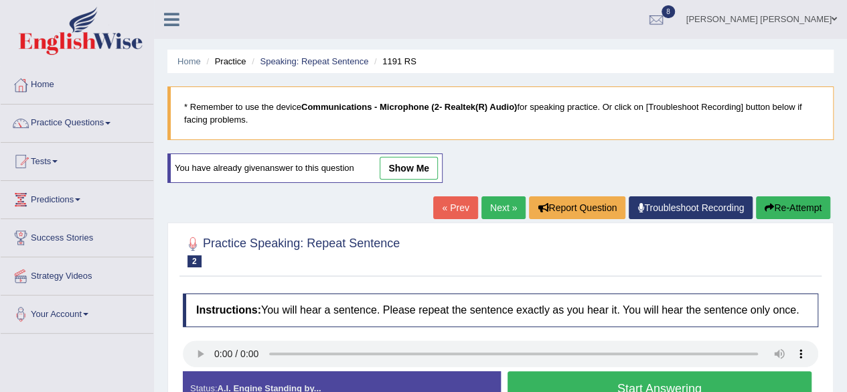
scroll to position [142, 0]
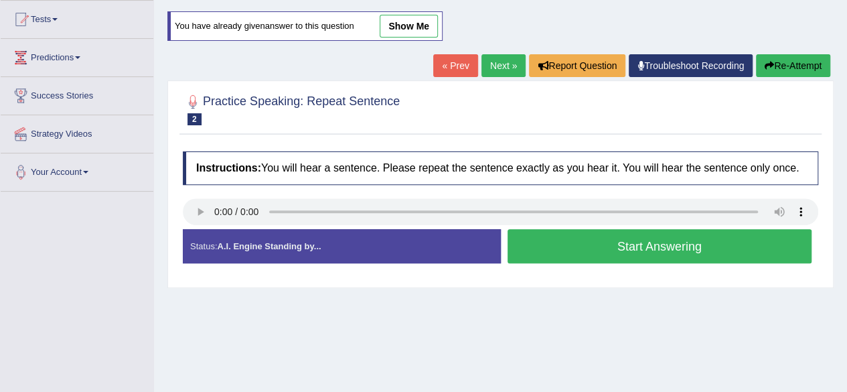
click at [575, 247] on button "Start Answering" at bounding box center [659, 246] width 305 height 34
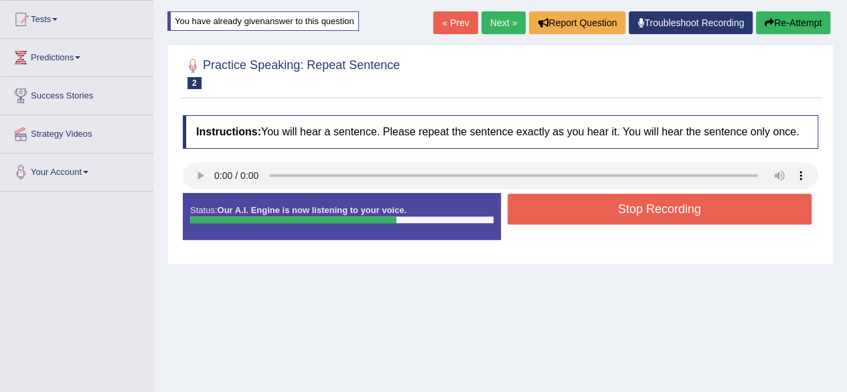
click at [554, 208] on button "Stop Recording" at bounding box center [659, 208] width 305 height 31
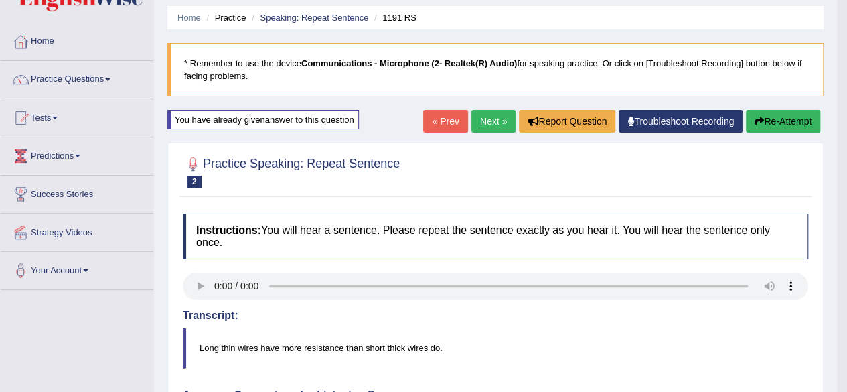
scroll to position [0, 0]
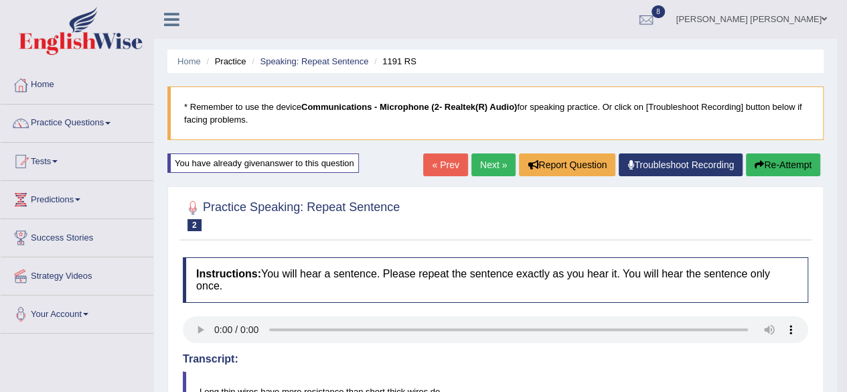
click at [497, 166] on link "Next »" at bounding box center [493, 164] width 44 height 23
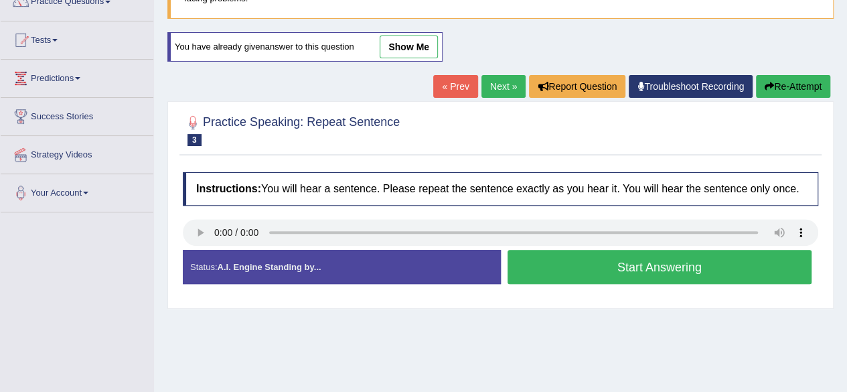
scroll to position [122, 0]
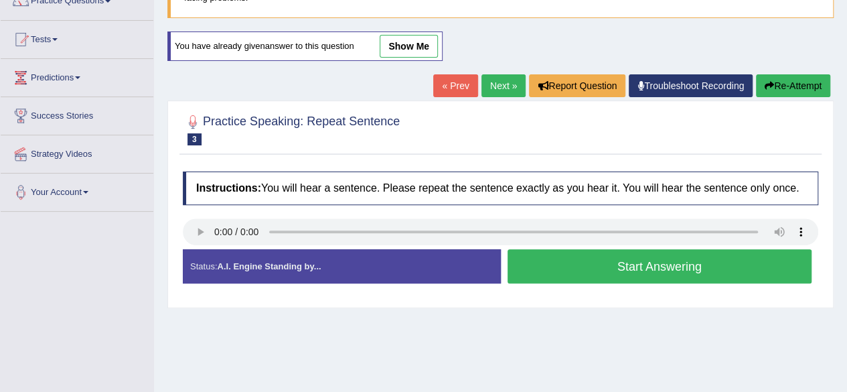
click at [532, 266] on button "Start Answering" at bounding box center [659, 266] width 305 height 34
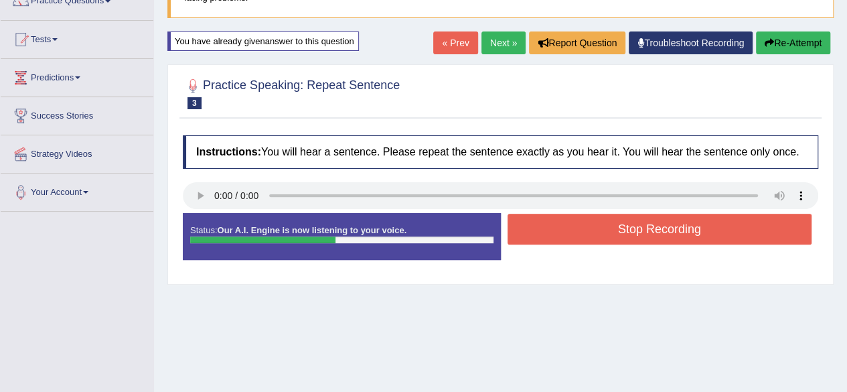
click at [530, 234] on button "Stop Recording" at bounding box center [659, 229] width 305 height 31
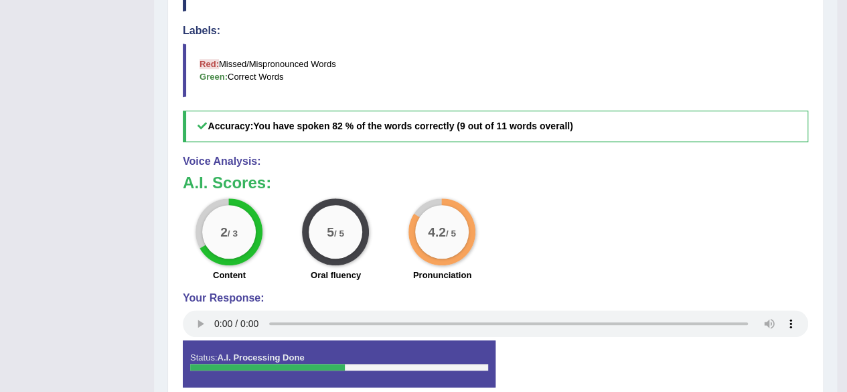
scroll to position [0, 0]
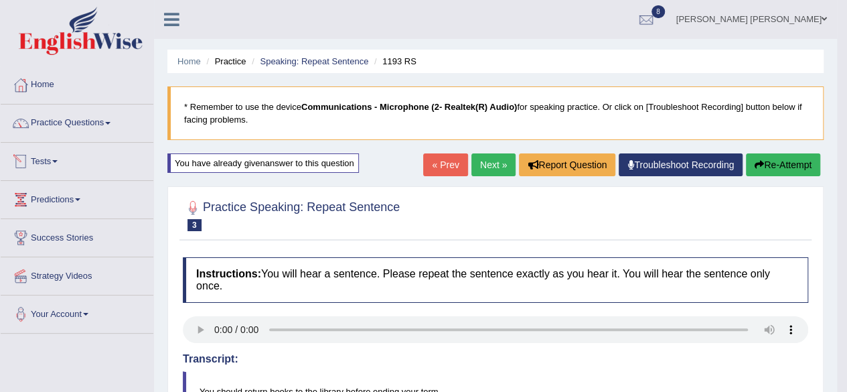
click at [54, 154] on link "Tests" at bounding box center [77, 159] width 153 height 33
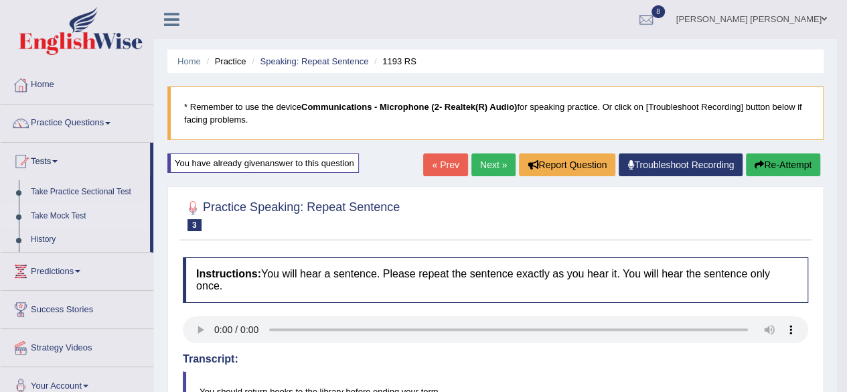
click at [46, 212] on link "Take Mock Test" at bounding box center [87, 216] width 125 height 24
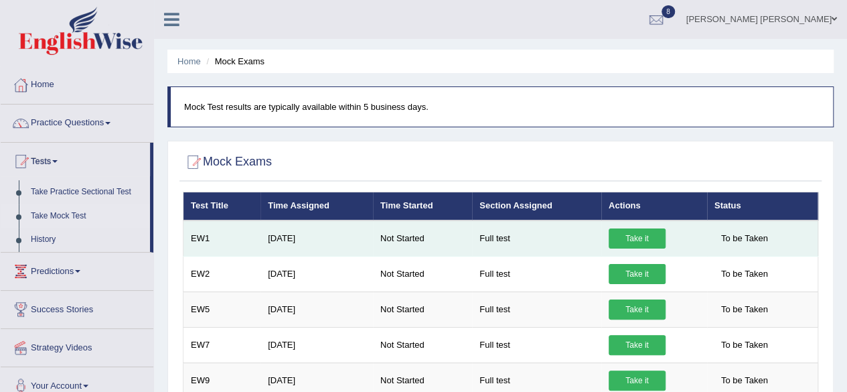
click at [613, 230] on link "Take it" at bounding box center [636, 238] width 57 height 20
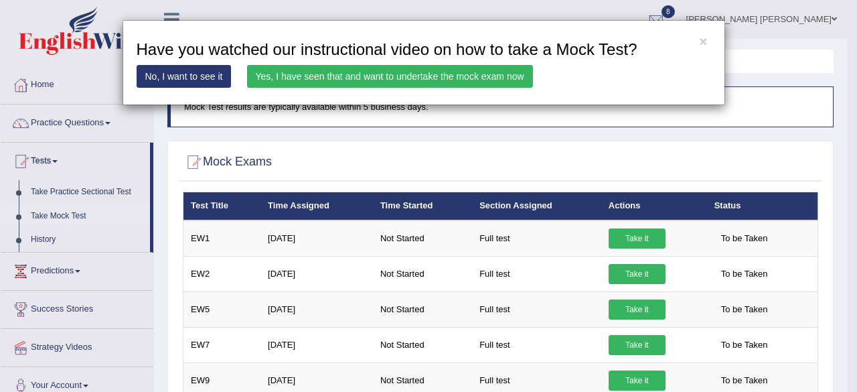
click at [396, 66] on link "Yes, I have seen that and want to undertake the mock exam now" at bounding box center [390, 76] width 286 height 23
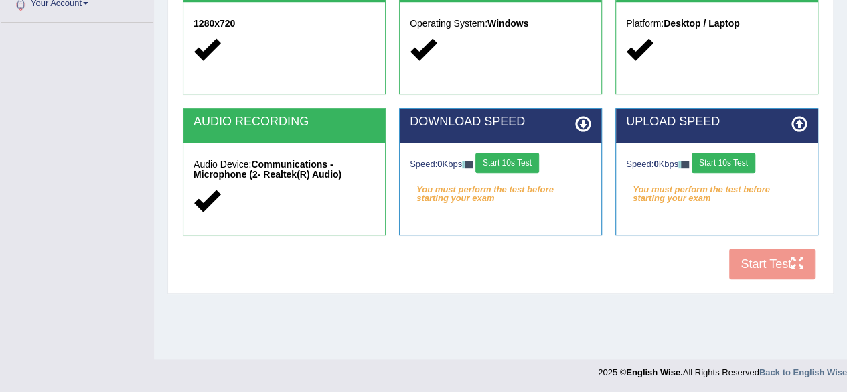
click at [519, 161] on button "Start 10s Test" at bounding box center [507, 163] width 64 height 20
click at [723, 161] on button "Start 10s Test" at bounding box center [723, 163] width 64 height 20
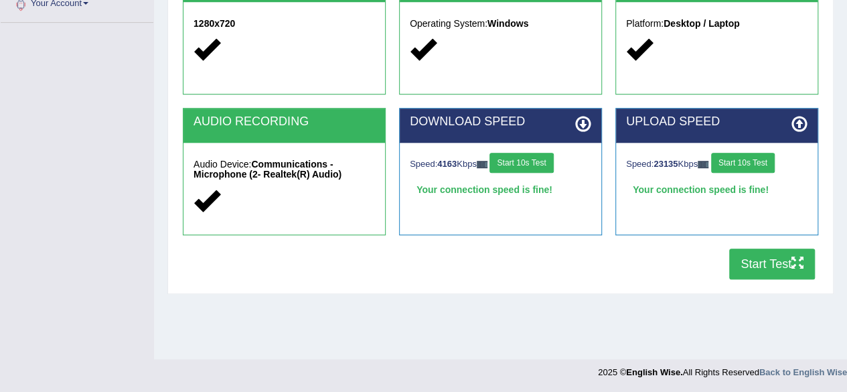
click at [744, 266] on button "Start Test" at bounding box center [772, 263] width 86 height 31
